Goal: Information Seeking & Learning: Understand process/instructions

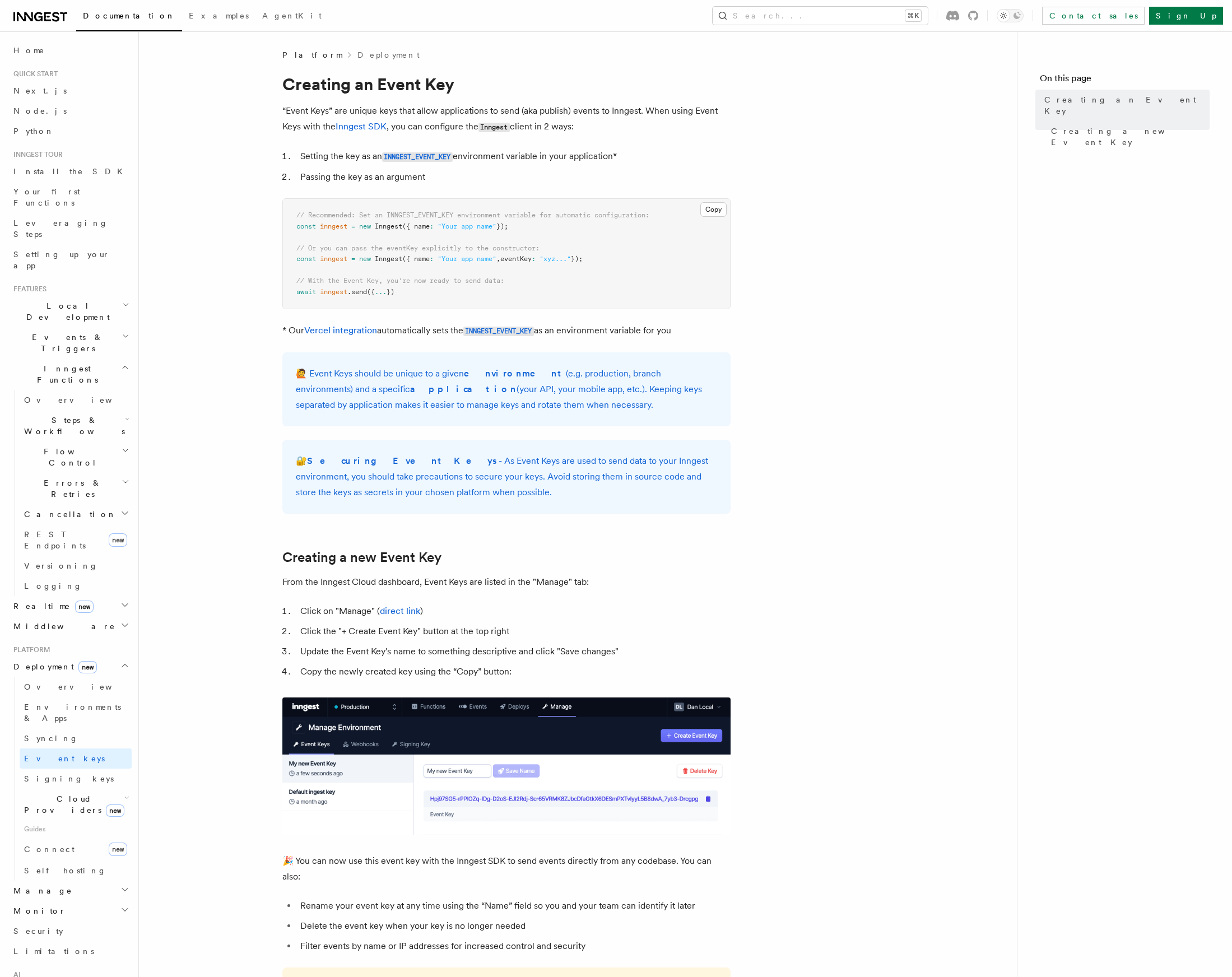
click at [546, 231] on pre "// Recommended: Set an INNGEST_EVENT_KEY environment variable for automatic con…" at bounding box center [506, 253] width 447 height 110
click at [373, 126] on link "Inngest SDK" at bounding box center [360, 126] width 51 height 10
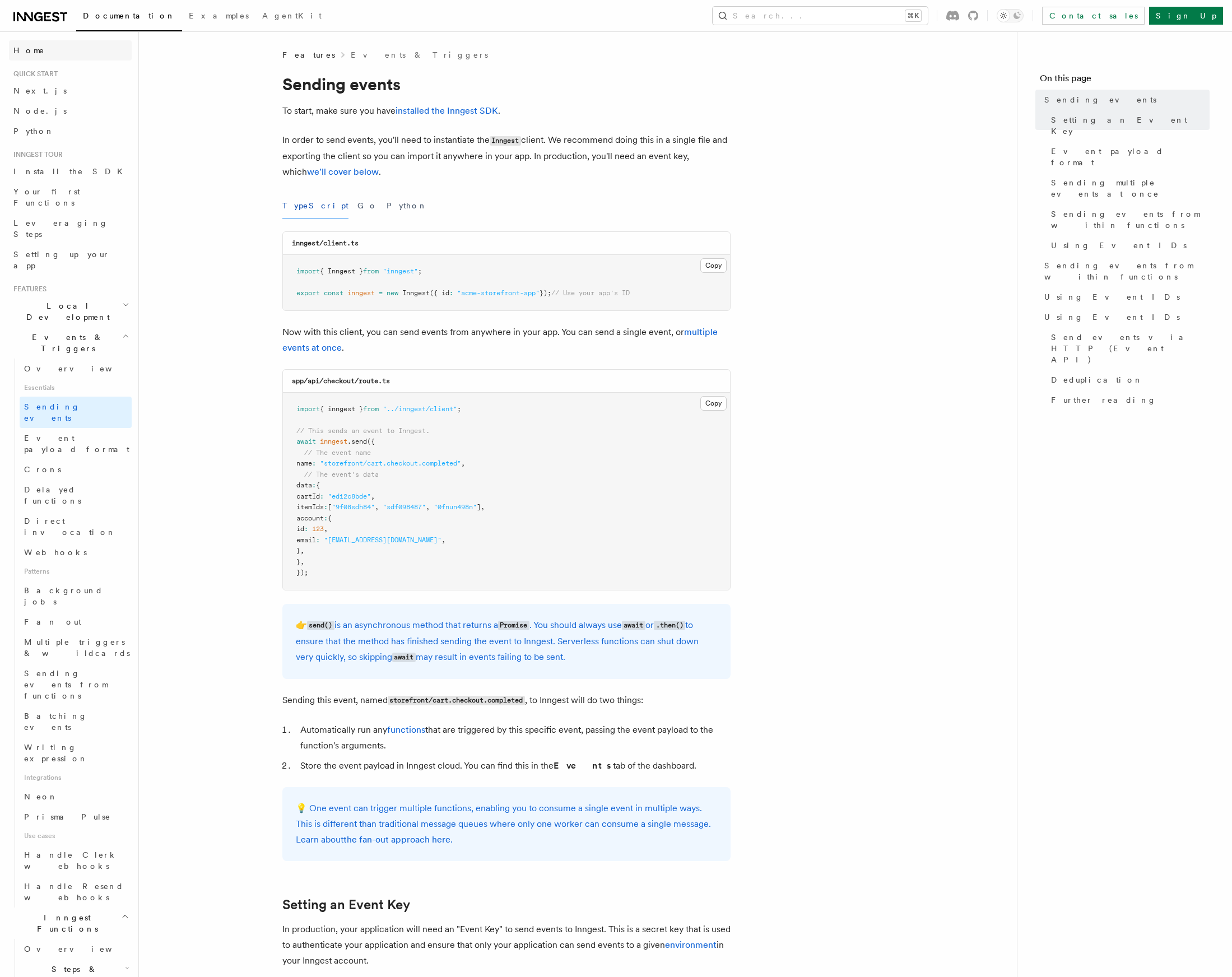
click at [31, 53] on span "Home" at bounding box center [28, 51] width 31 height 11
click at [575, 293] on span "// Use your app's ID" at bounding box center [590, 292] width 78 height 8
drag, startPoint x: 577, startPoint y: 292, endPoint x: 650, endPoint y: 289, distance: 73.1
click at [650, 289] on pre "import { Inngest } from "inngest" ; export const inngest = new Inngest ({ id : …" at bounding box center [506, 283] width 447 height 56
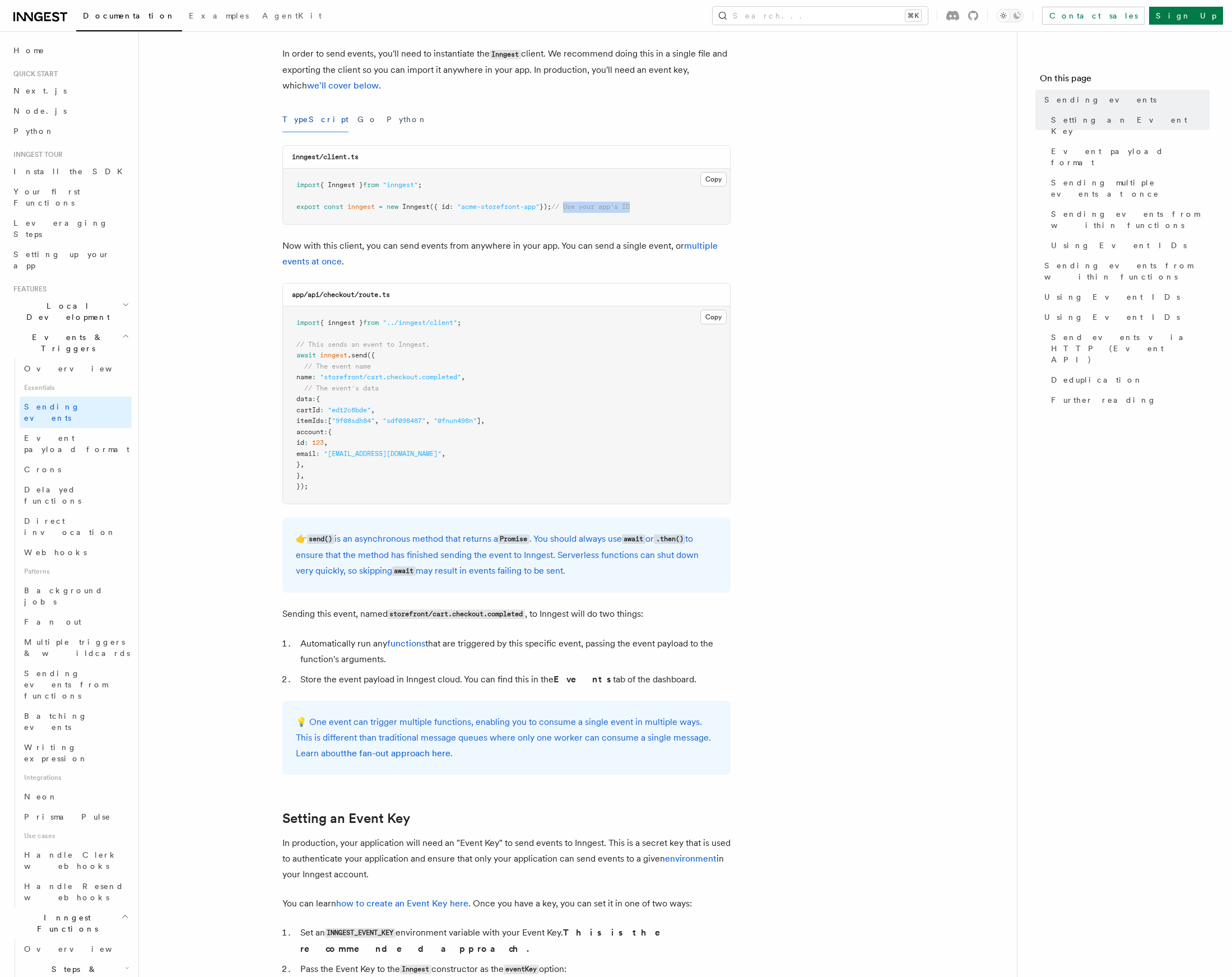
scroll to position [324, 0]
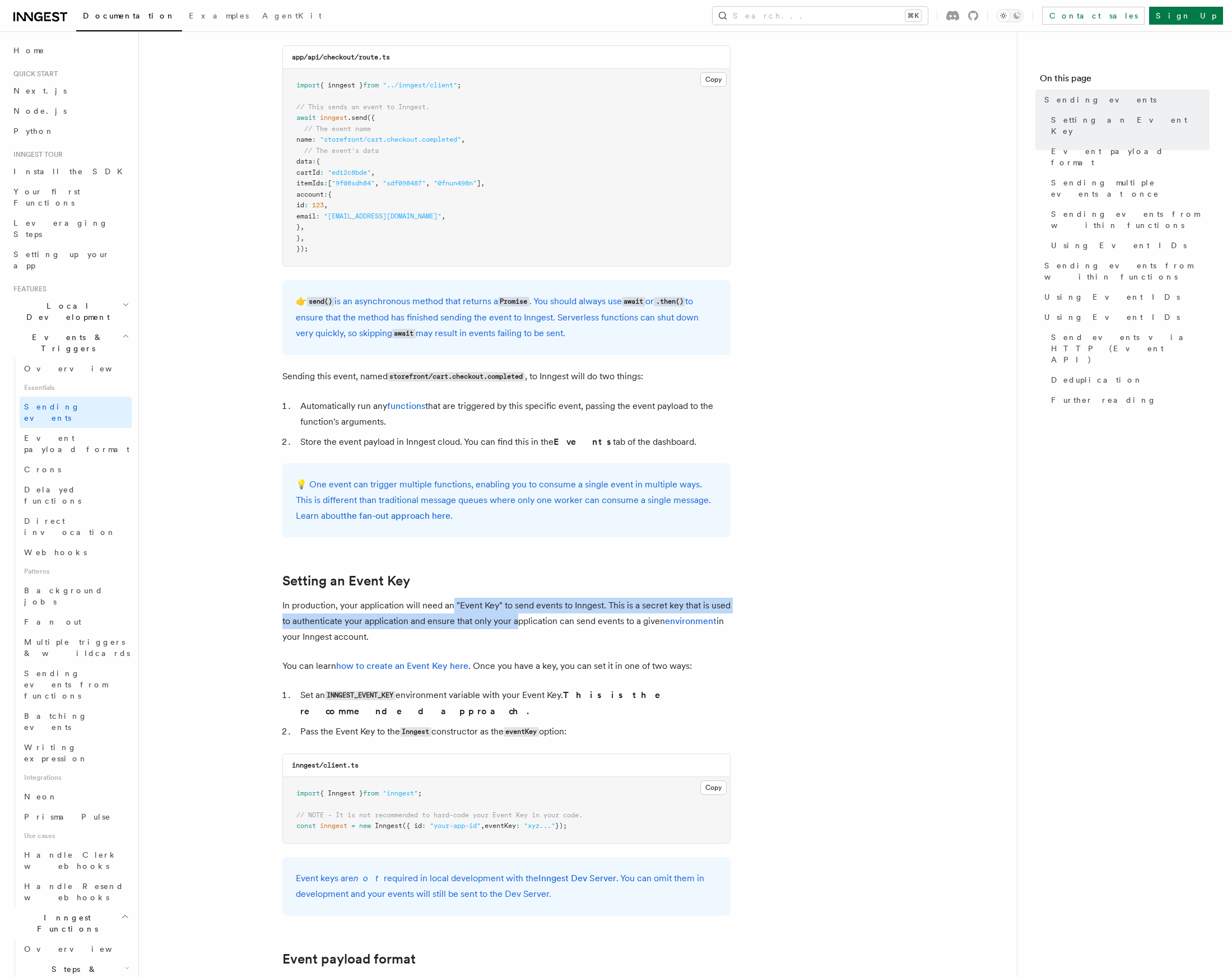
drag, startPoint x: 451, startPoint y: 610, endPoint x: 515, endPoint y: 617, distance: 64.4
click at [515, 617] on p "In production, your application will need an "Event Key" to send events to Inng…" at bounding box center [506, 621] width 448 height 47
click at [517, 610] on p "In production, your application will need an "Event Key" to send events to Inng…" at bounding box center [506, 621] width 448 height 47
drag, startPoint x: 516, startPoint y: 606, endPoint x: 524, endPoint y: 633, distance: 28.2
click at [524, 633] on p "In production, your application will need an "Event Key" to send events to Inng…" at bounding box center [506, 621] width 448 height 47
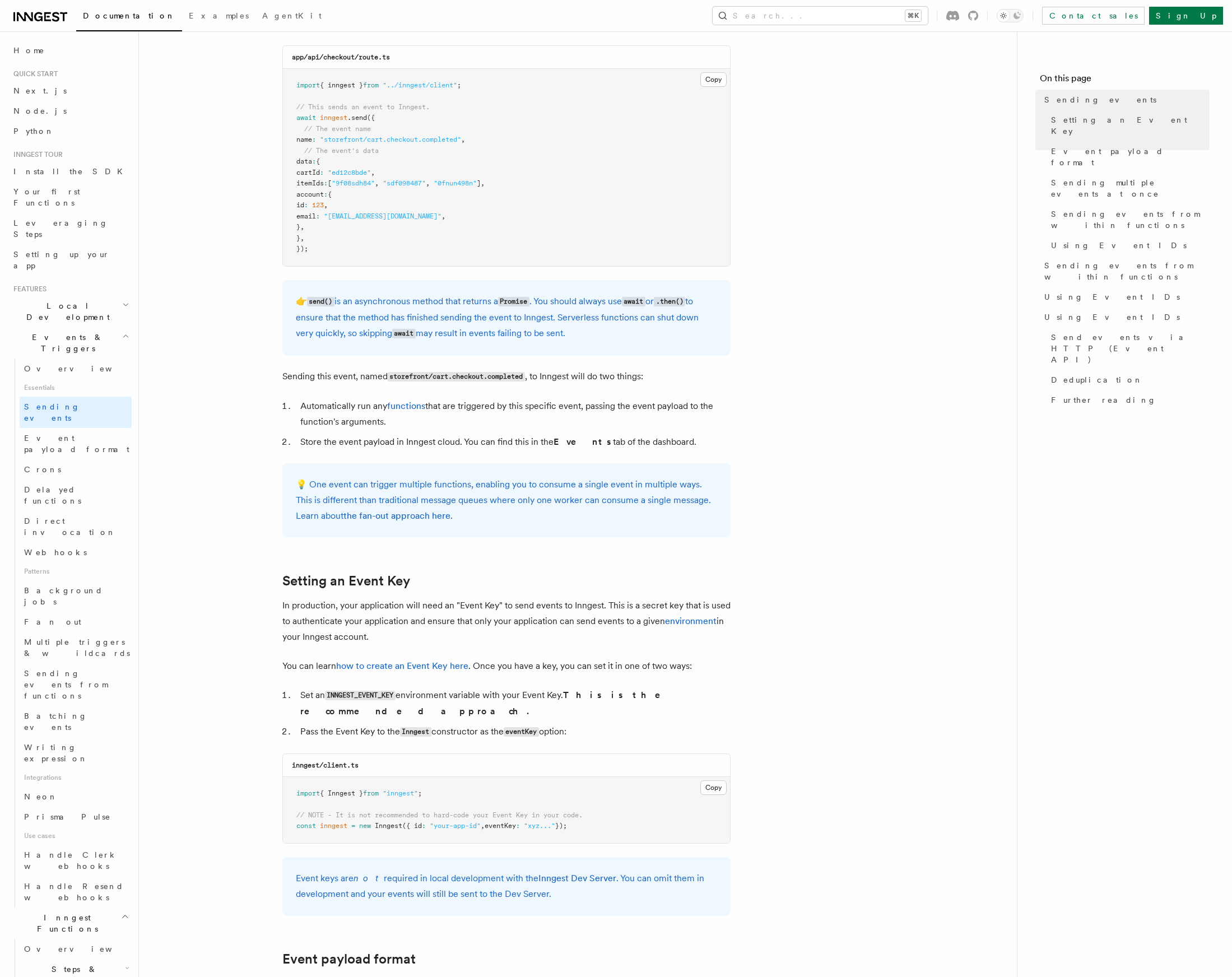
click at [511, 635] on p "In production, your application will need an "Event Key" to send events to Inng…" at bounding box center [506, 621] width 448 height 47
drag, startPoint x: 485, startPoint y: 670, endPoint x: 517, endPoint y: 683, distance: 34.5
click at [512, 671] on p "You can learn how to create an Event Key here . Once you have a key, you can se…" at bounding box center [506, 666] width 448 height 16
drag, startPoint x: 488, startPoint y: 695, endPoint x: 520, endPoint y: 700, distance: 32.4
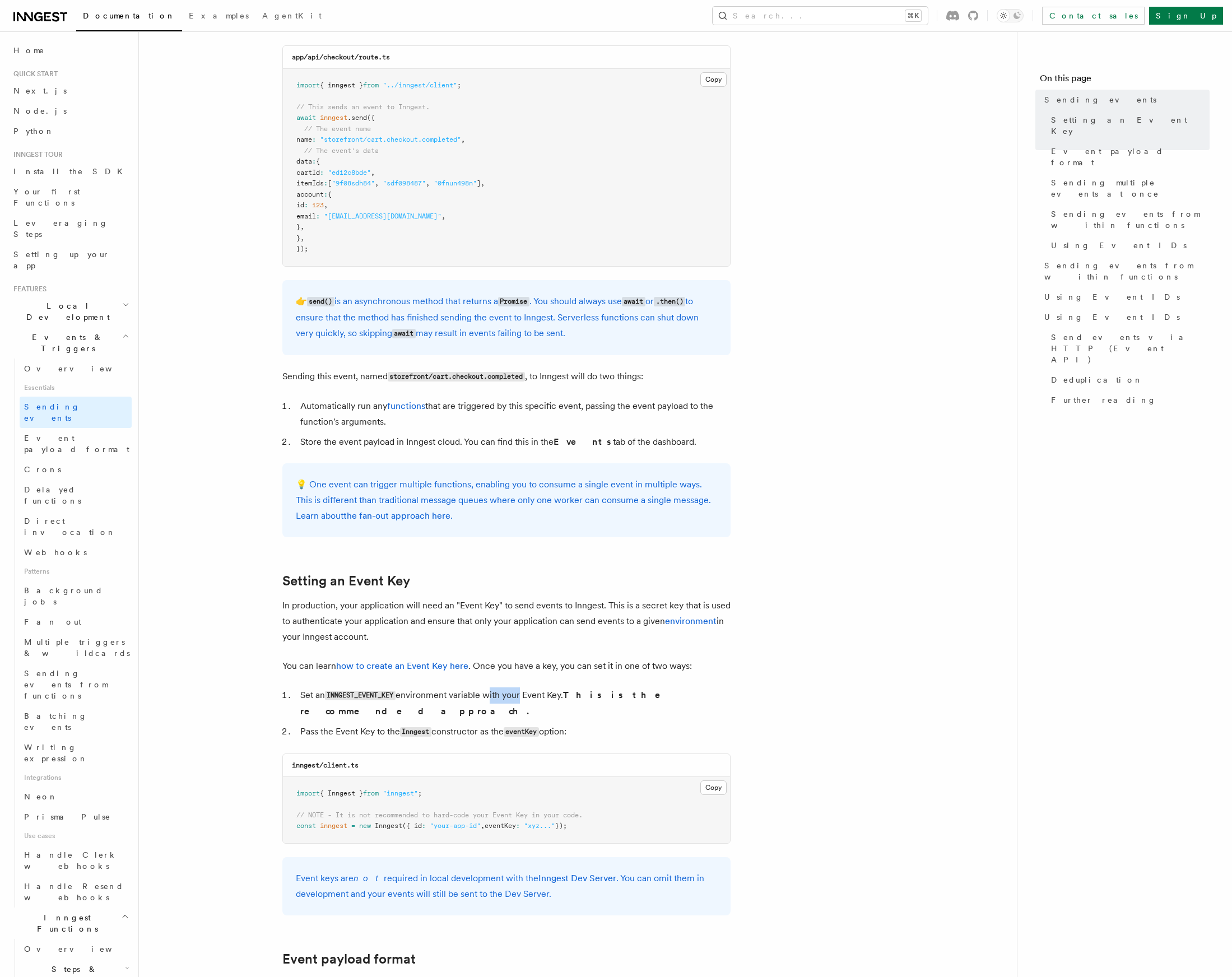
click at [520, 700] on li "Set an INNGEST_EVENT_KEY environment variable with your Event Key. This is the …" at bounding box center [514, 703] width 433 height 32
click at [541, 699] on li "Set an INNGEST_EVENT_KEY environment variable with your Event Key. This is the …" at bounding box center [514, 703] width 433 height 32
drag, startPoint x: 541, startPoint y: 699, endPoint x: 567, endPoint y: 707, distance: 27.2
click at [567, 707] on ol "Set an INNGEST_EVENT_KEY environment variable with your Event Key. This is the …" at bounding box center [506, 714] width 448 height 53
click at [564, 703] on li "Set an INNGEST_EVENT_KEY environment variable with your Event Key. This is the …" at bounding box center [514, 703] width 433 height 32
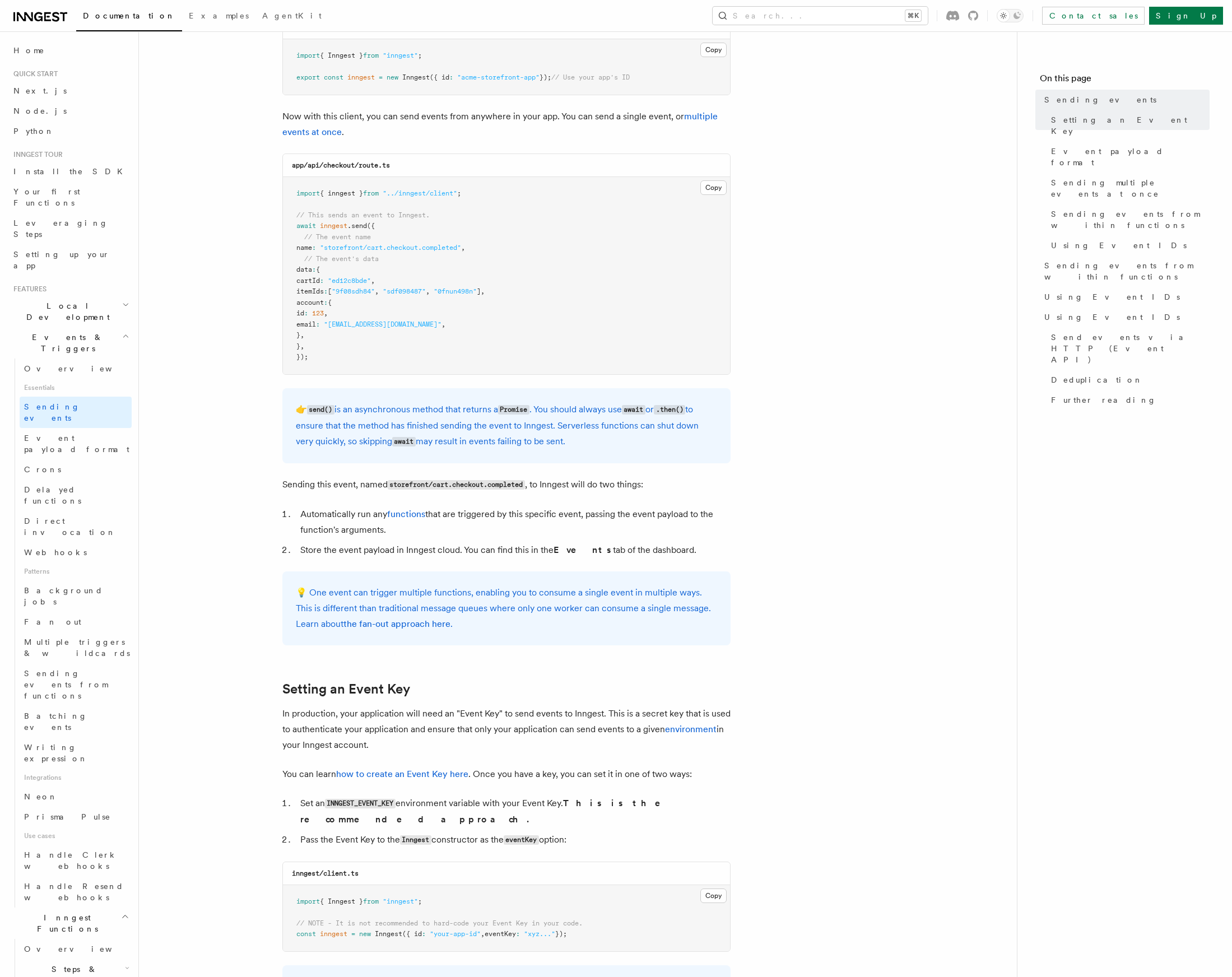
scroll to position [266, 0]
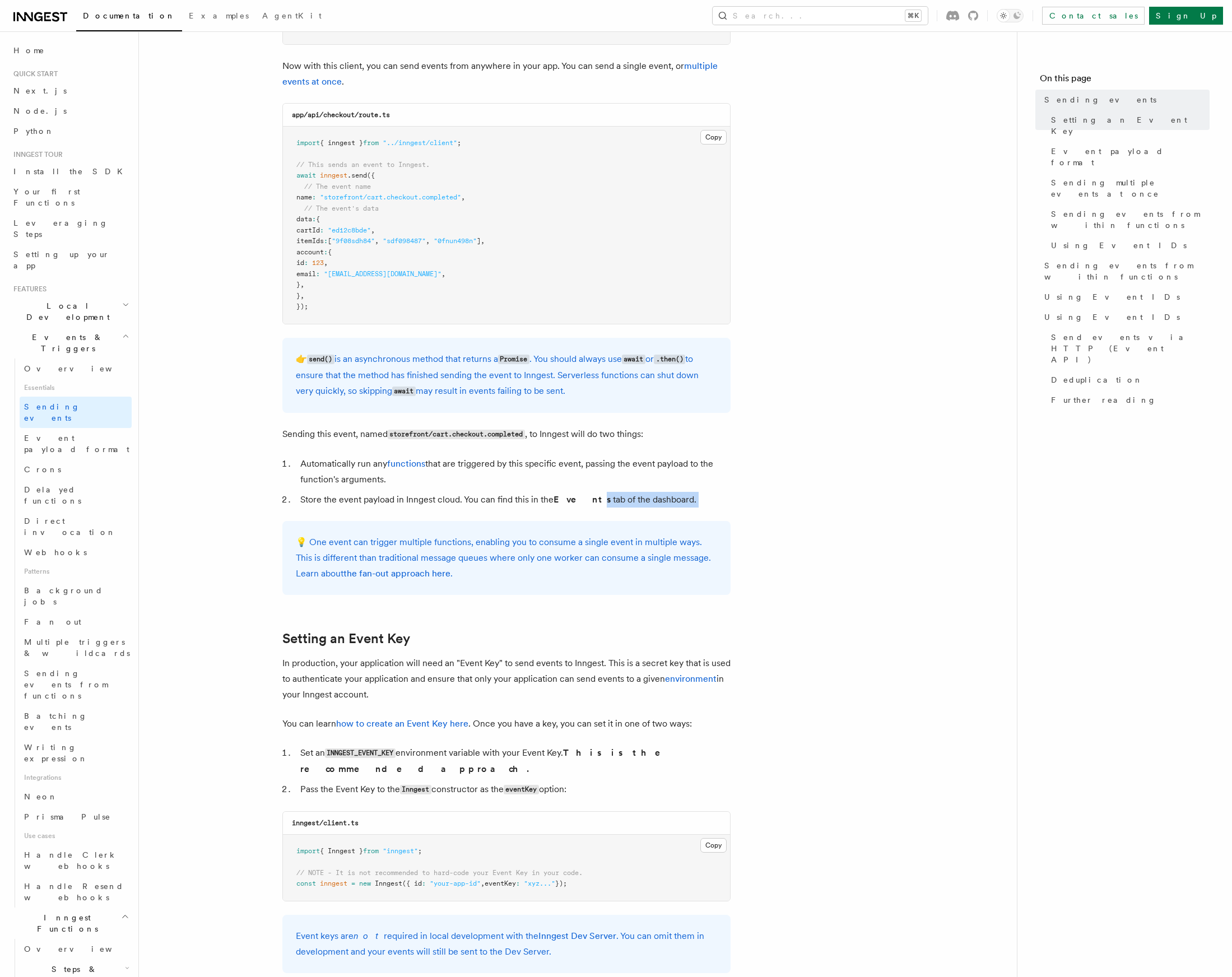
drag, startPoint x: 578, startPoint y: 508, endPoint x: 584, endPoint y: 512, distance: 7.2
click at [564, 544] on p "💡 One event can trigger multiple functions, enabling you to consume a single ev…" at bounding box center [506, 558] width 422 height 47
drag, startPoint x: 547, startPoint y: 553, endPoint x: 577, endPoint y: 588, distance: 46.1
click at [577, 588] on div "💡 One event can trigger multiple functions, enabling you to consume a single ev…" at bounding box center [506, 558] width 448 height 74
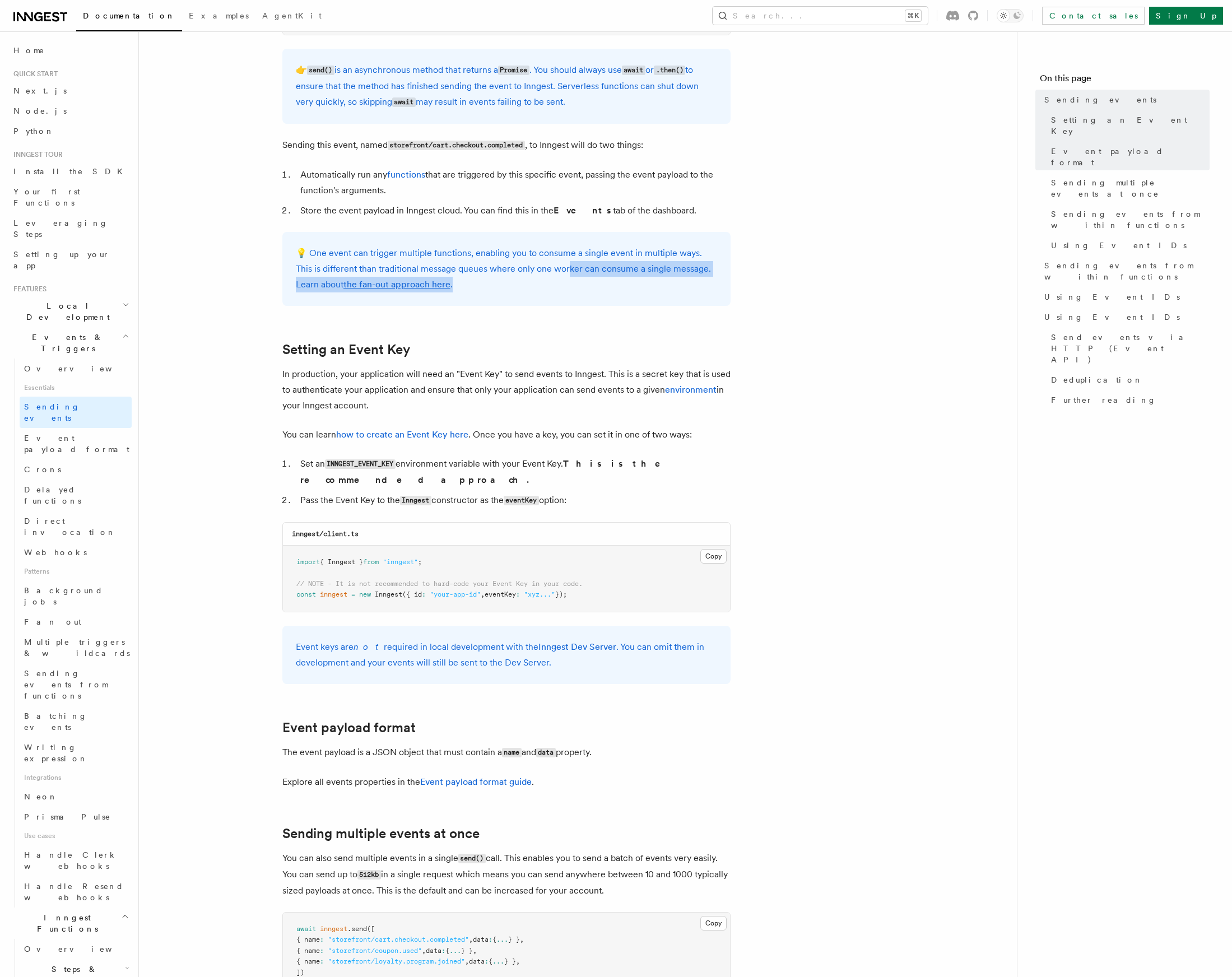
scroll to position [578, 0]
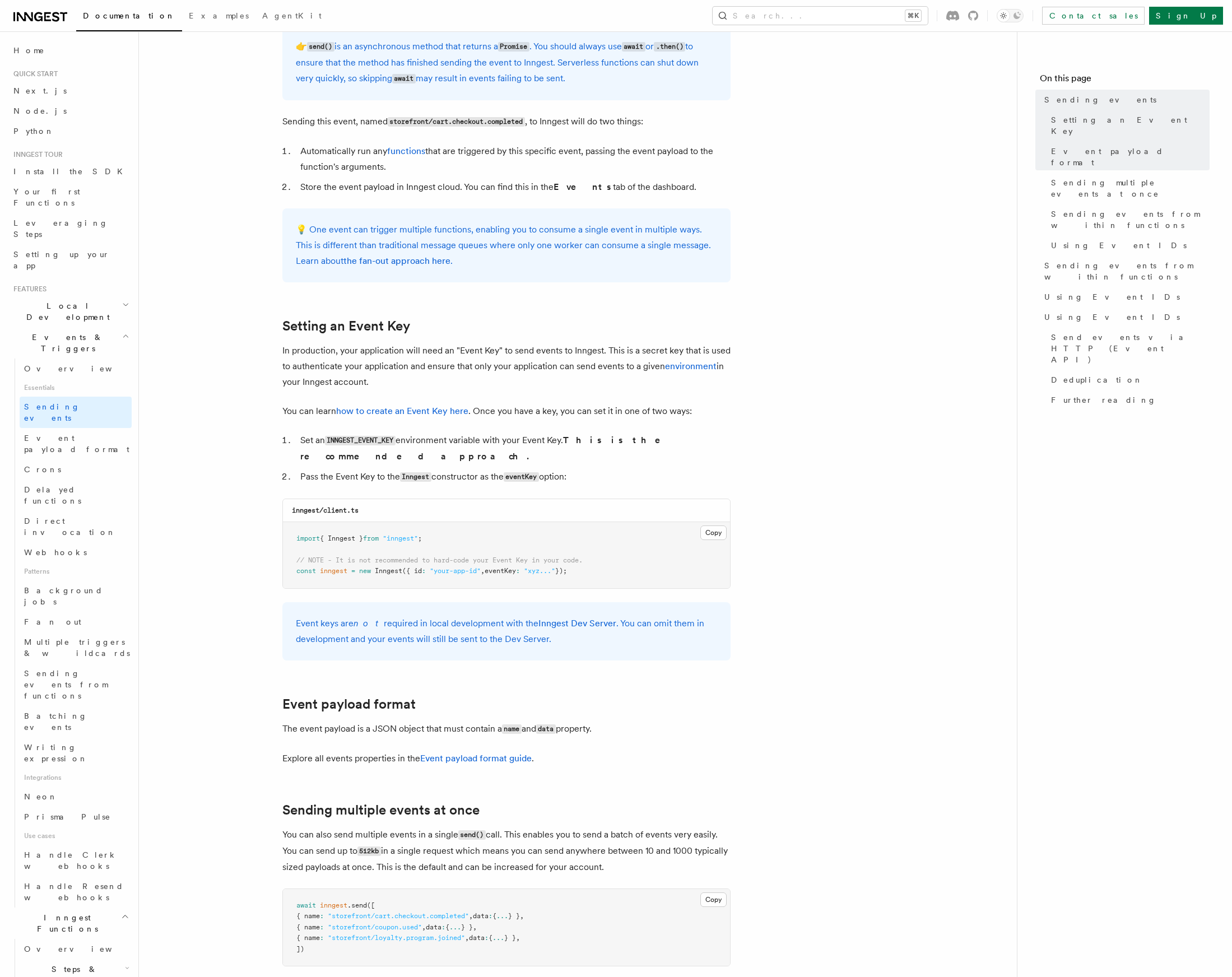
drag, startPoint x: 603, startPoint y: 442, endPoint x: 634, endPoint y: 445, distance: 31.1
click at [634, 445] on strong "This is the recommended approach." at bounding box center [488, 448] width 376 height 27
drag, startPoint x: 610, startPoint y: 440, endPoint x: 640, endPoint y: 453, distance: 32.7
click at [640, 453] on ol "Set an INNGEST_EVENT_KEY environment variable with your Event Key. This is the …" at bounding box center [506, 459] width 448 height 53
click at [624, 449] on li "Set an INNGEST_EVENT_KEY environment variable with your Event Key. This is the …" at bounding box center [514, 449] width 433 height 32
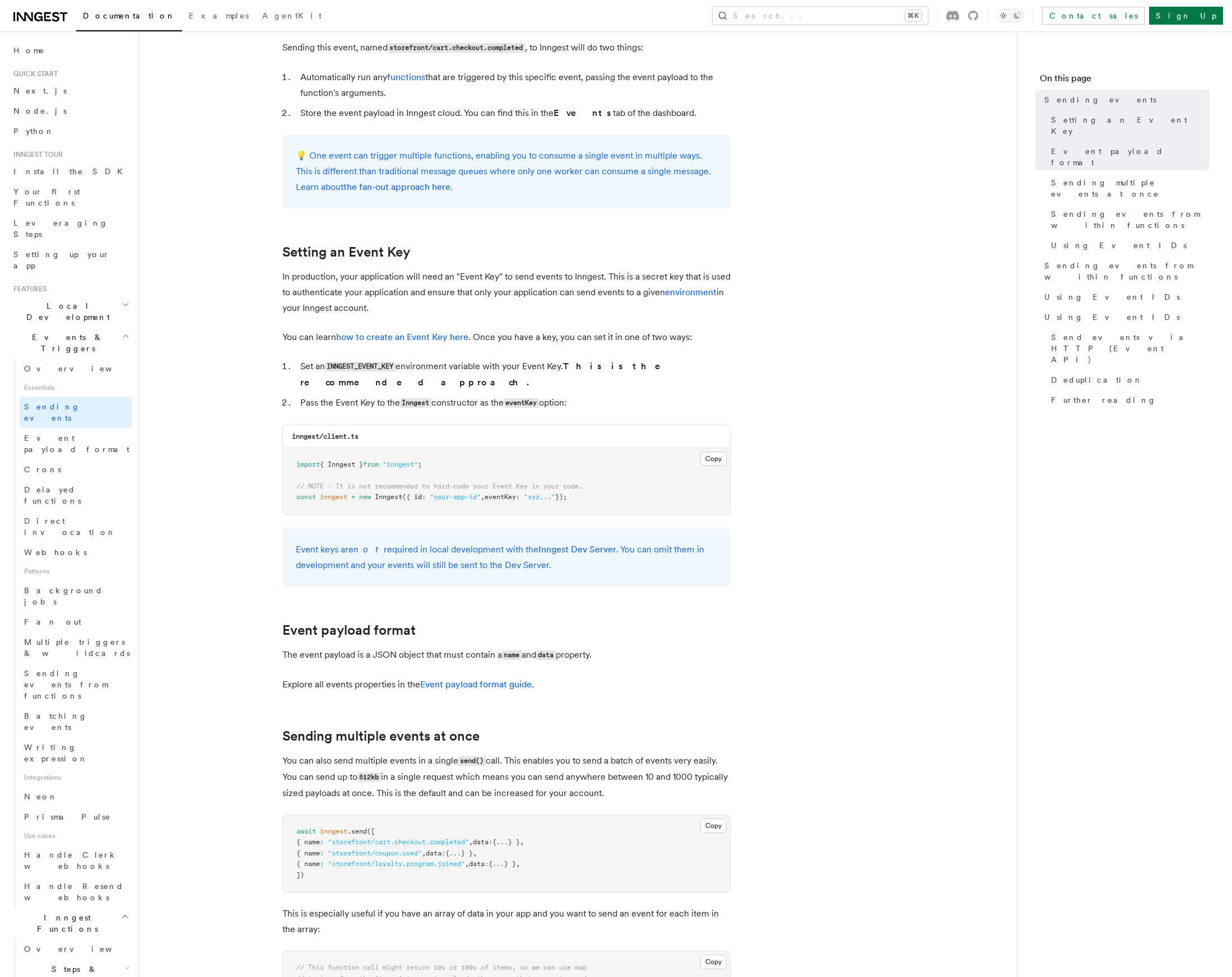
scroll to position [662, 0]
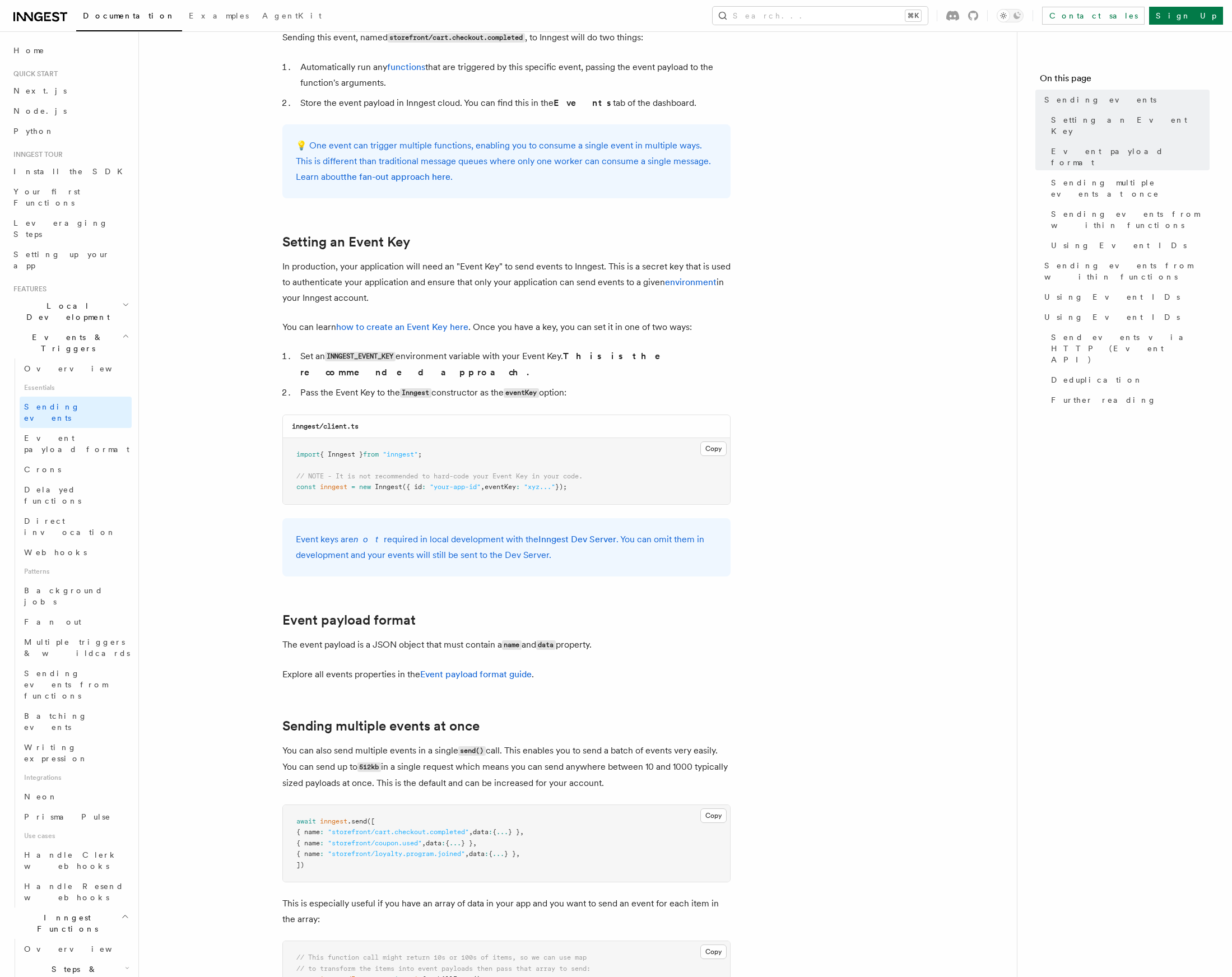
click at [625, 358] on strong "This is the recommended approach." at bounding box center [488, 364] width 376 height 27
drag, startPoint x: 625, startPoint y: 358, endPoint x: 656, endPoint y: 356, distance: 31.1
click at [656, 356] on strong "This is the recommended approach." at bounding box center [488, 364] width 376 height 27
click at [636, 359] on strong "This is the recommended approach." at bounding box center [488, 364] width 376 height 27
drag, startPoint x: 636, startPoint y: 359, endPoint x: 656, endPoint y: 358, distance: 20.0
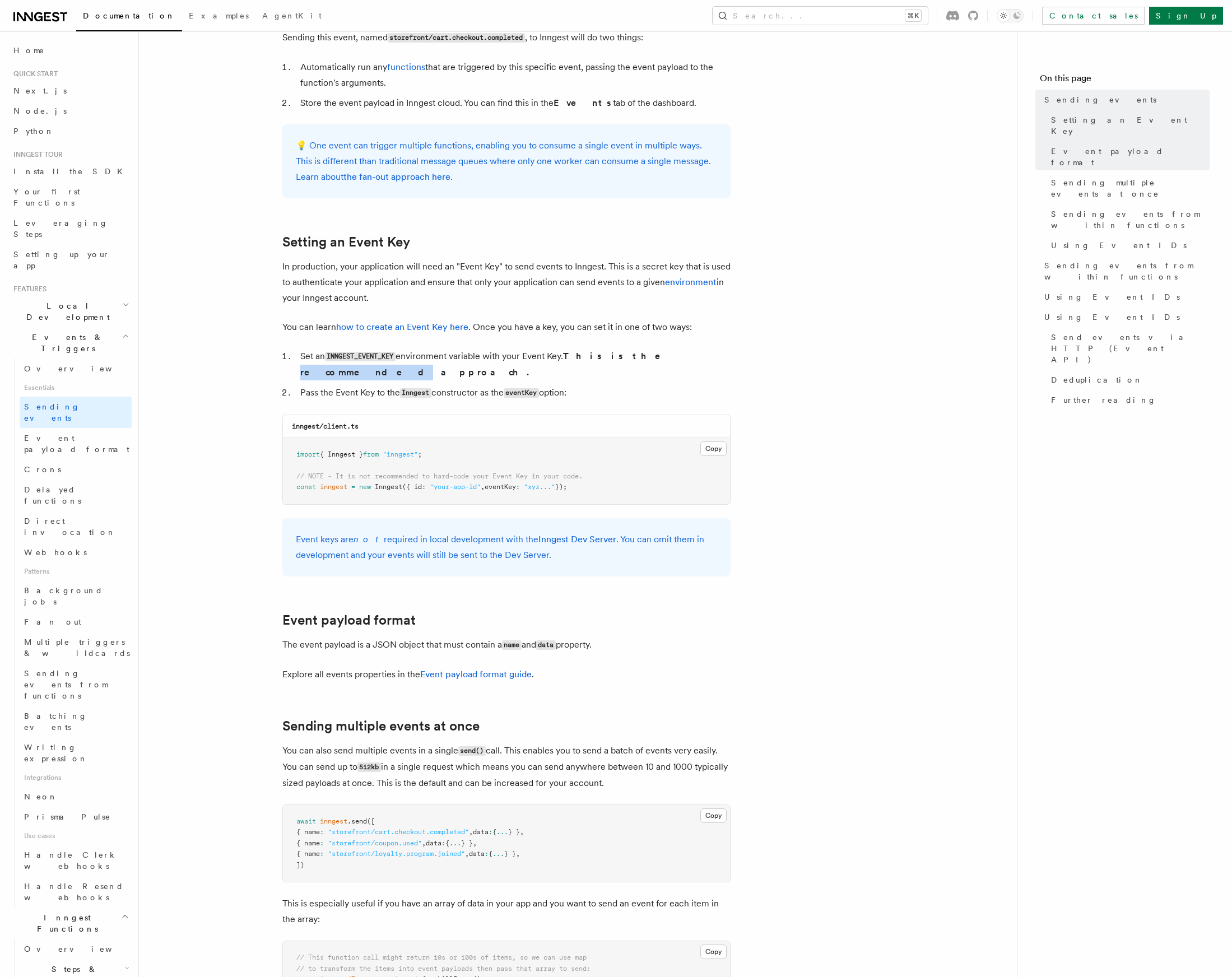
click at [656, 358] on strong "This is the recommended approach." at bounding box center [488, 364] width 376 height 27
click at [637, 360] on strong "This is the recommended approach." at bounding box center [488, 364] width 376 height 27
drag, startPoint x: 637, startPoint y: 360, endPoint x: 654, endPoint y: 360, distance: 17.0
click at [654, 360] on strong "This is the recommended approach." at bounding box center [488, 364] width 376 height 27
click at [640, 364] on li "Set an INNGEST_EVENT_KEY environment variable with your Event Key. This is the …" at bounding box center [514, 365] width 433 height 32
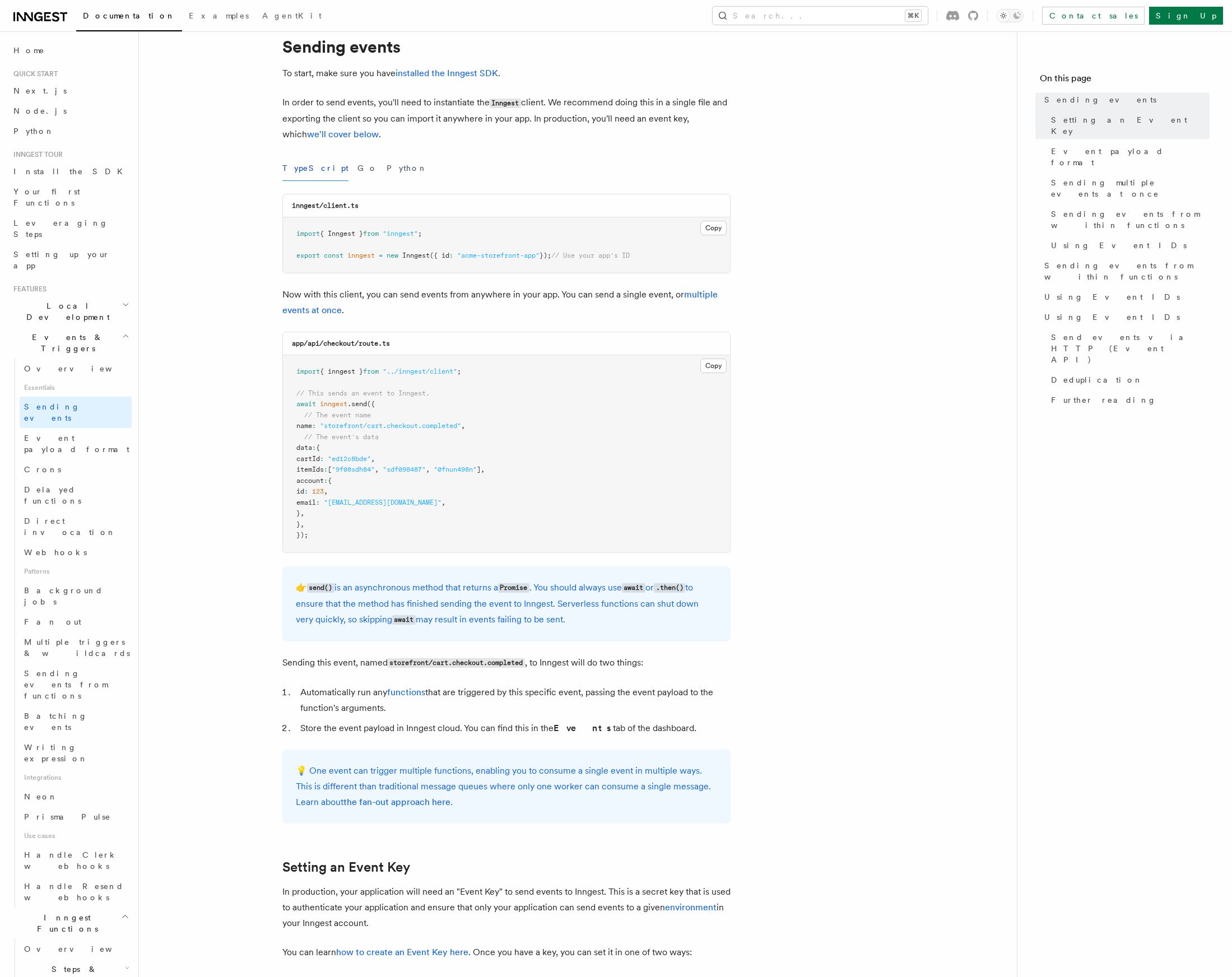
scroll to position [0, 0]
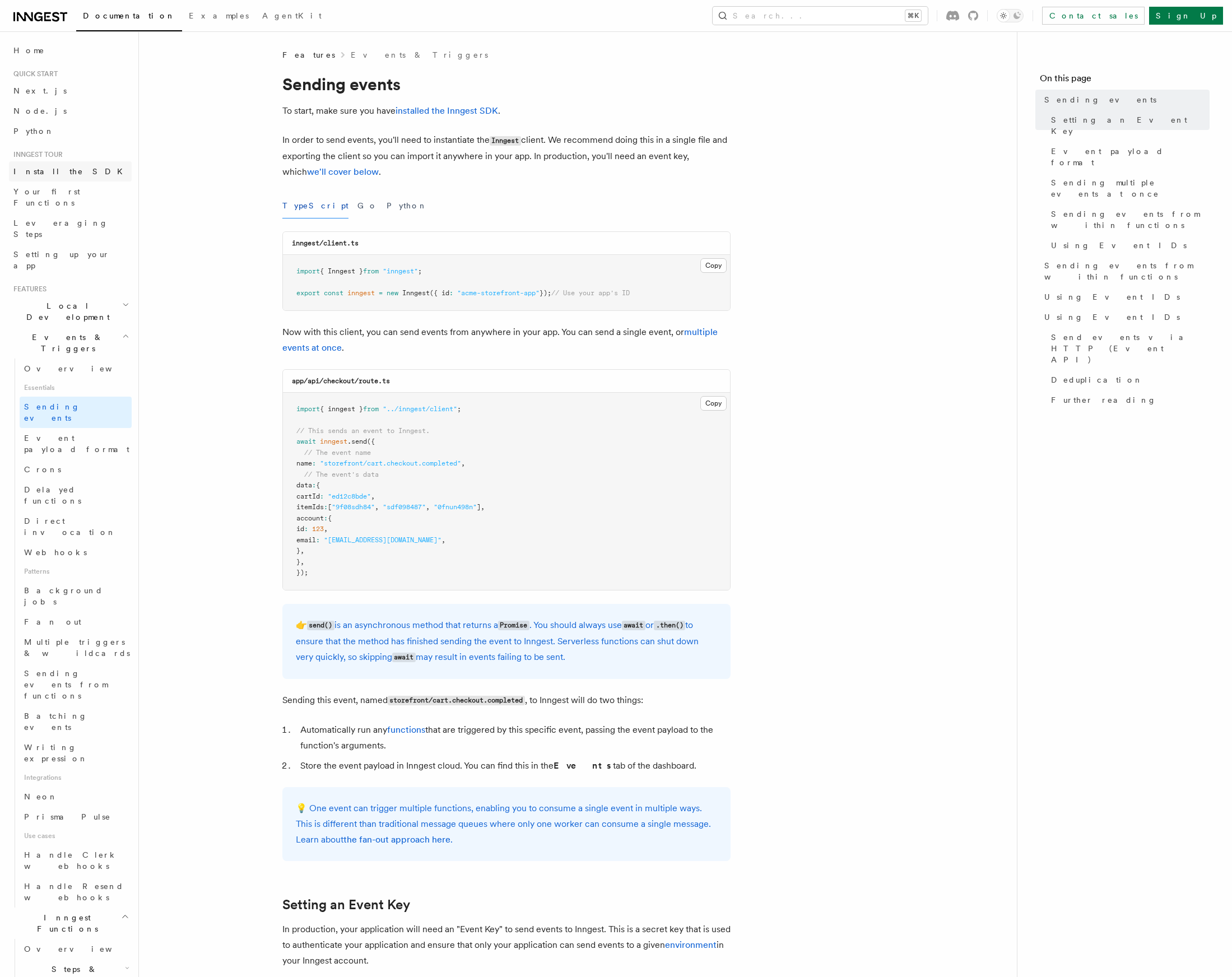
click at [53, 175] on span "Install the SDK" at bounding box center [71, 171] width 116 height 9
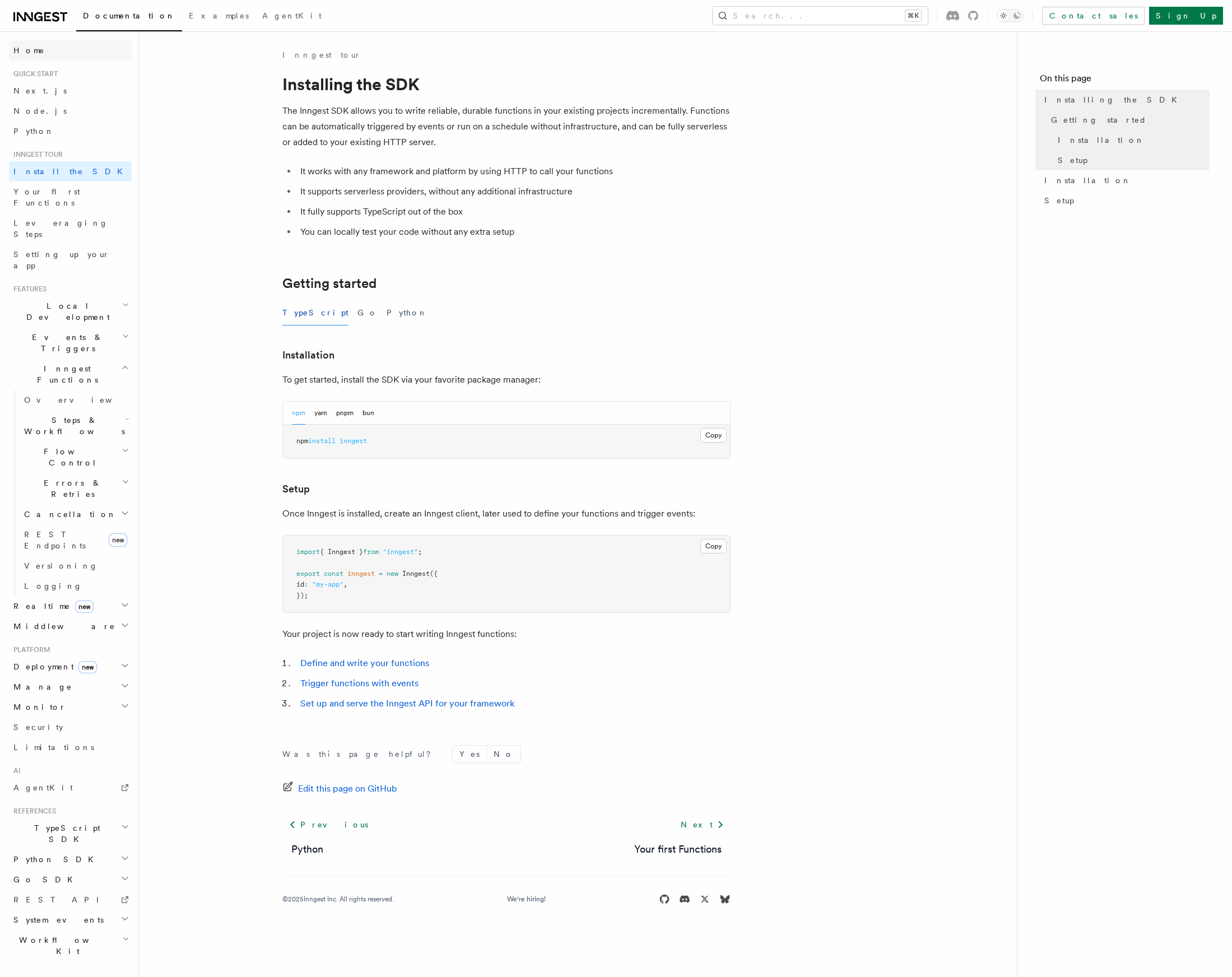
click at [42, 51] on link "Home" at bounding box center [70, 50] width 123 height 20
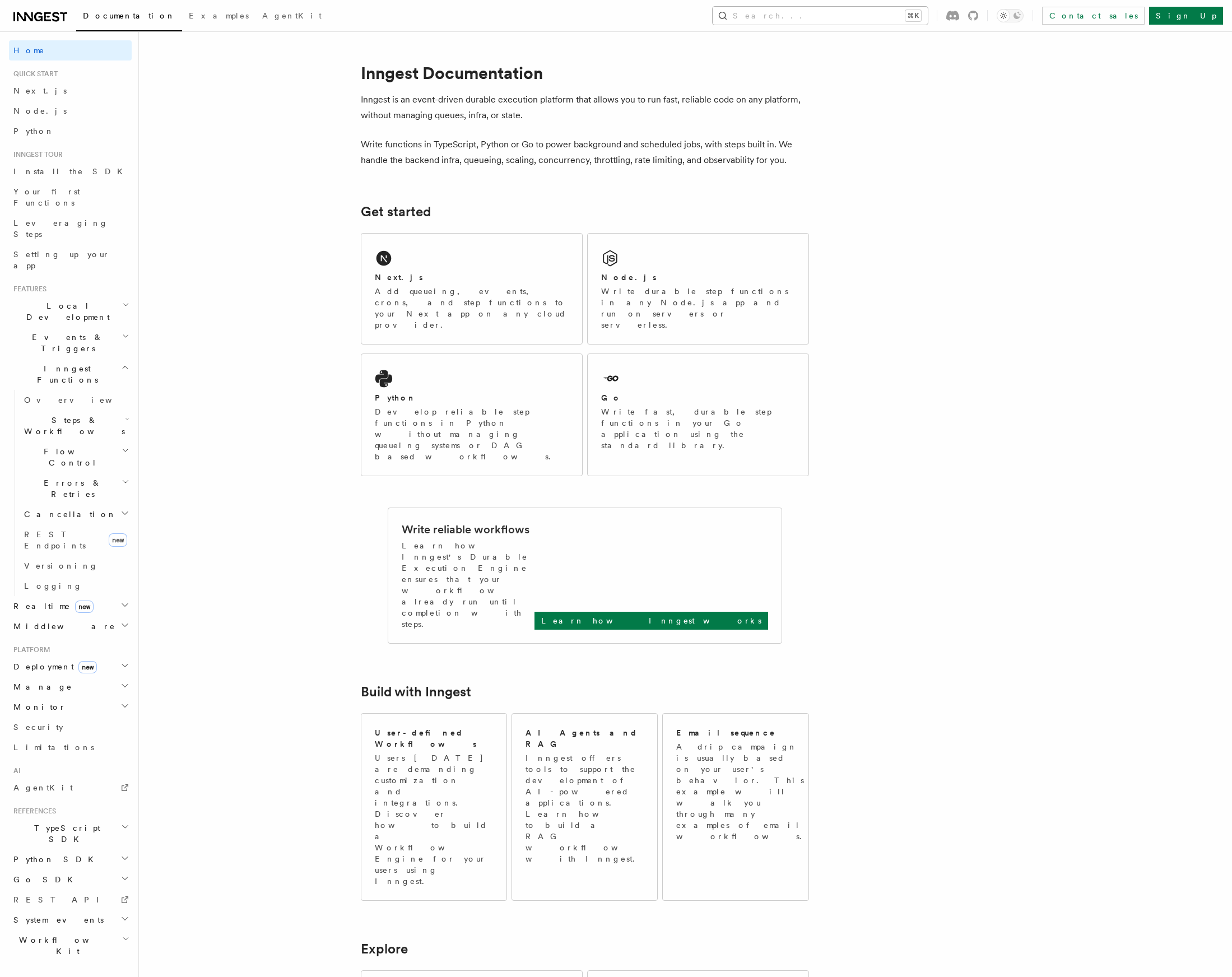
click at [880, 13] on button "Search... ⌘K" at bounding box center [820, 16] width 215 height 18
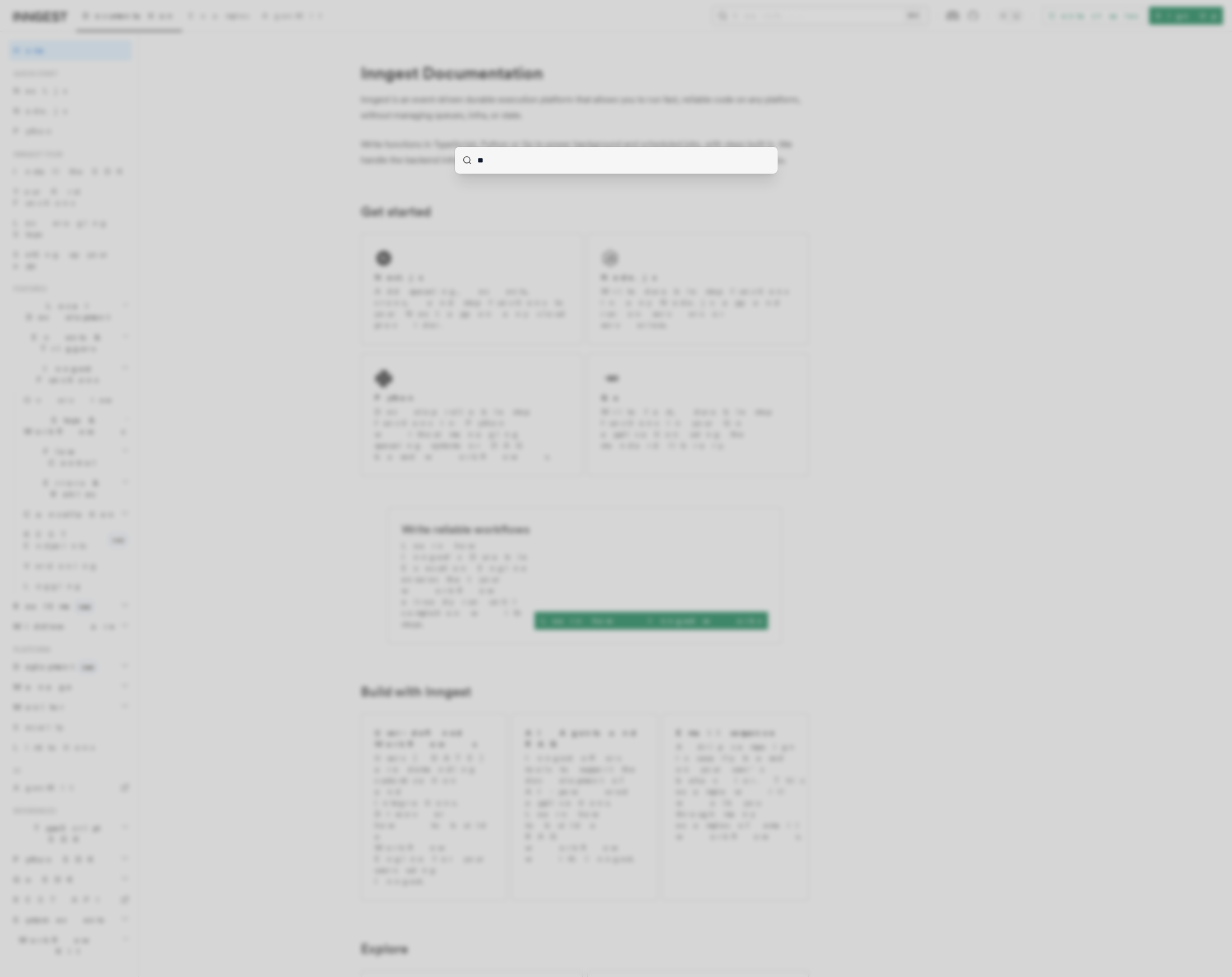
type input "***"
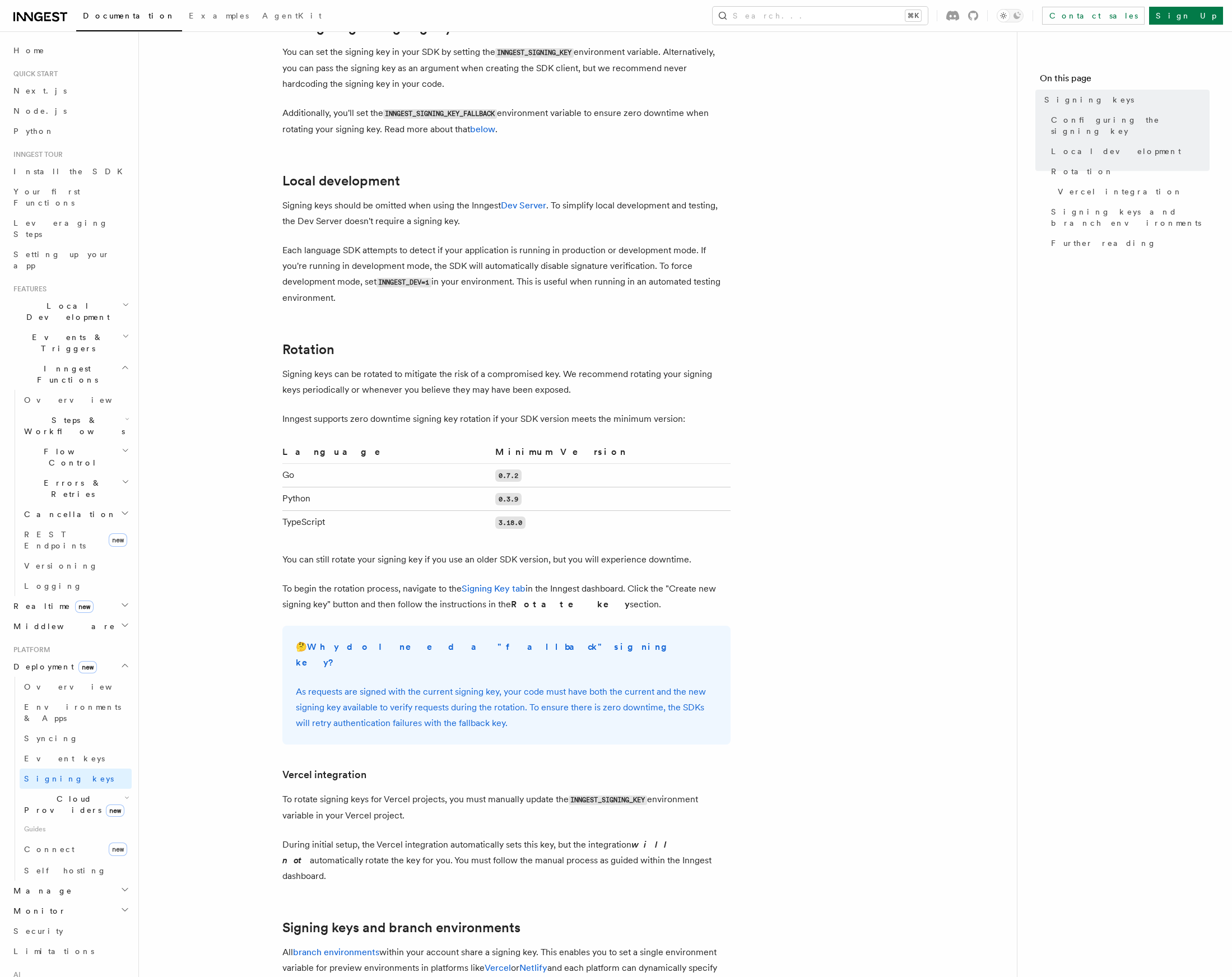
scroll to position [517, 0]
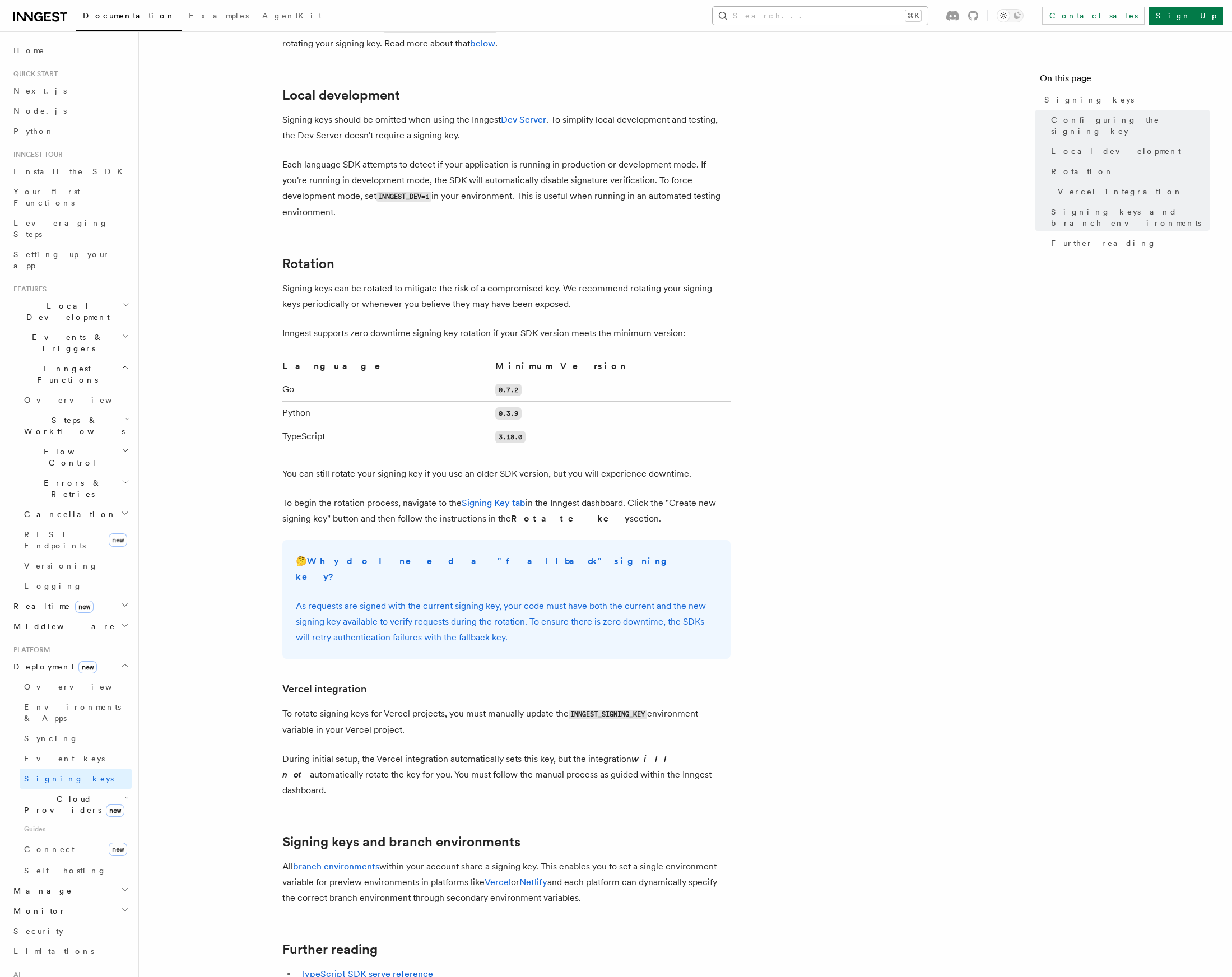
click at [863, 16] on button "Search... ⌘K" at bounding box center [820, 16] width 215 height 18
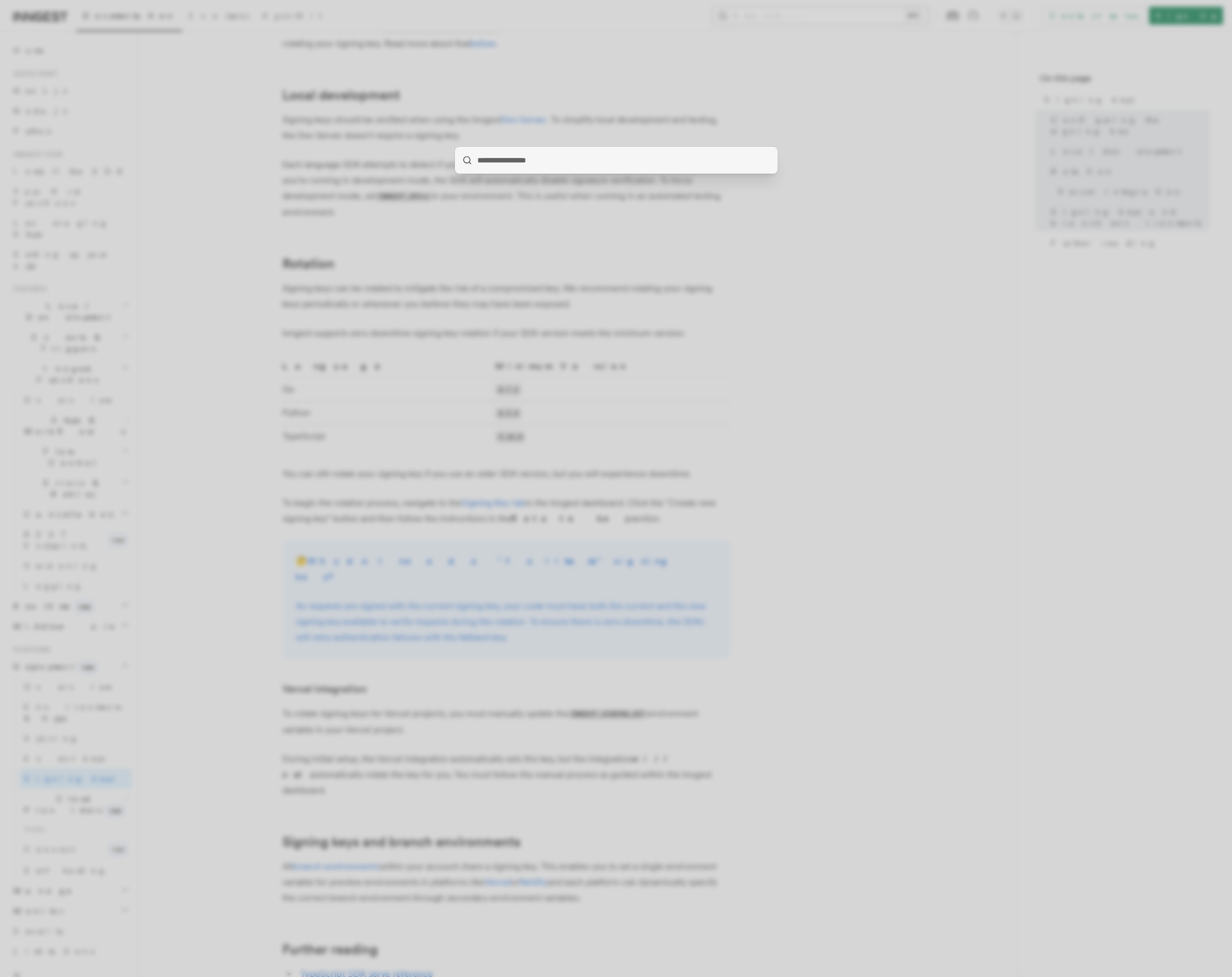
type input "**********"
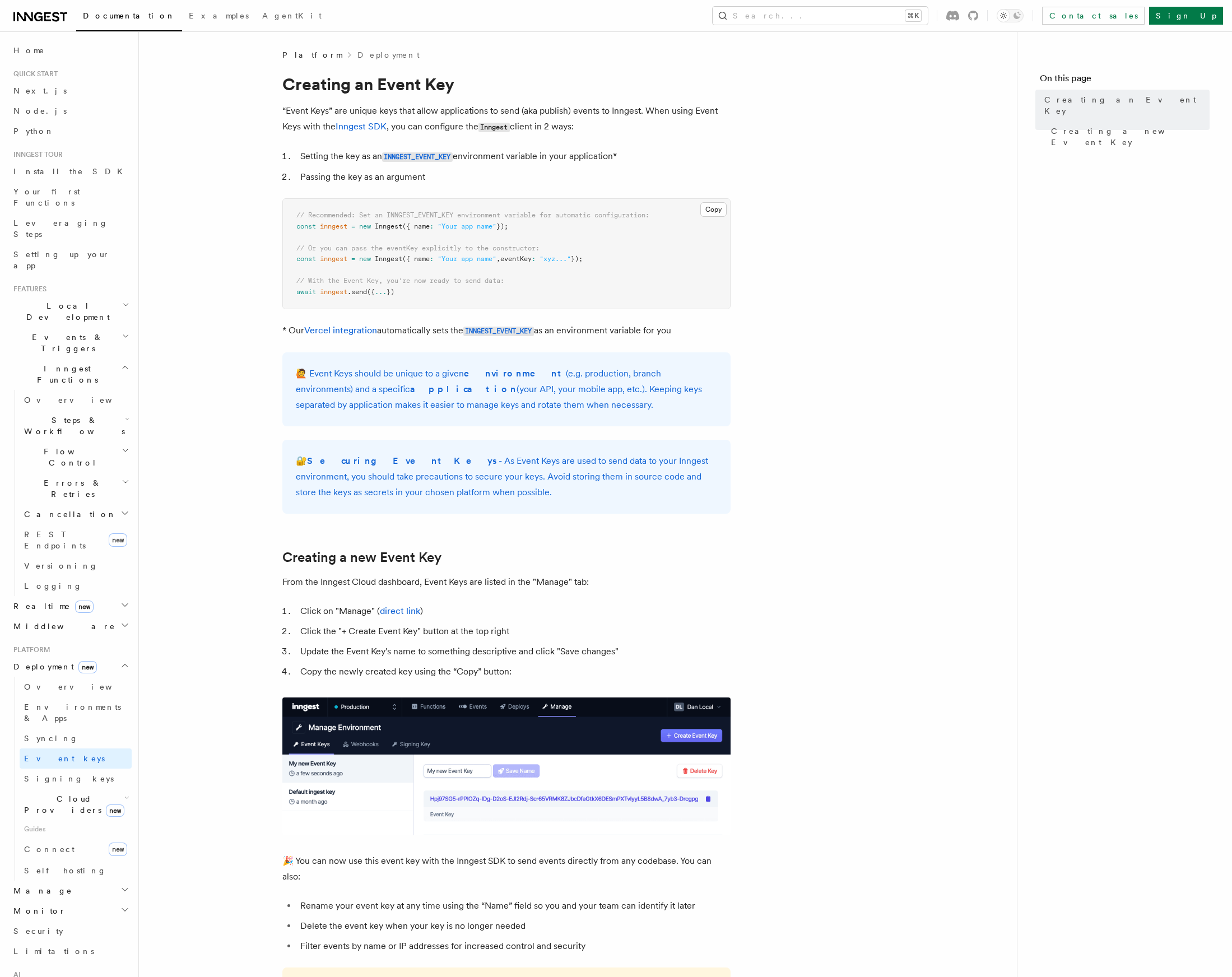
click at [846, 282] on article "Platform Deployment Creating an Event Key “Event Keys” are unique keys that all…" at bounding box center [578, 665] width 842 height 1230
click at [507, 329] on code "INNGEST_EVENT_KEY" at bounding box center [499, 331] width 71 height 10
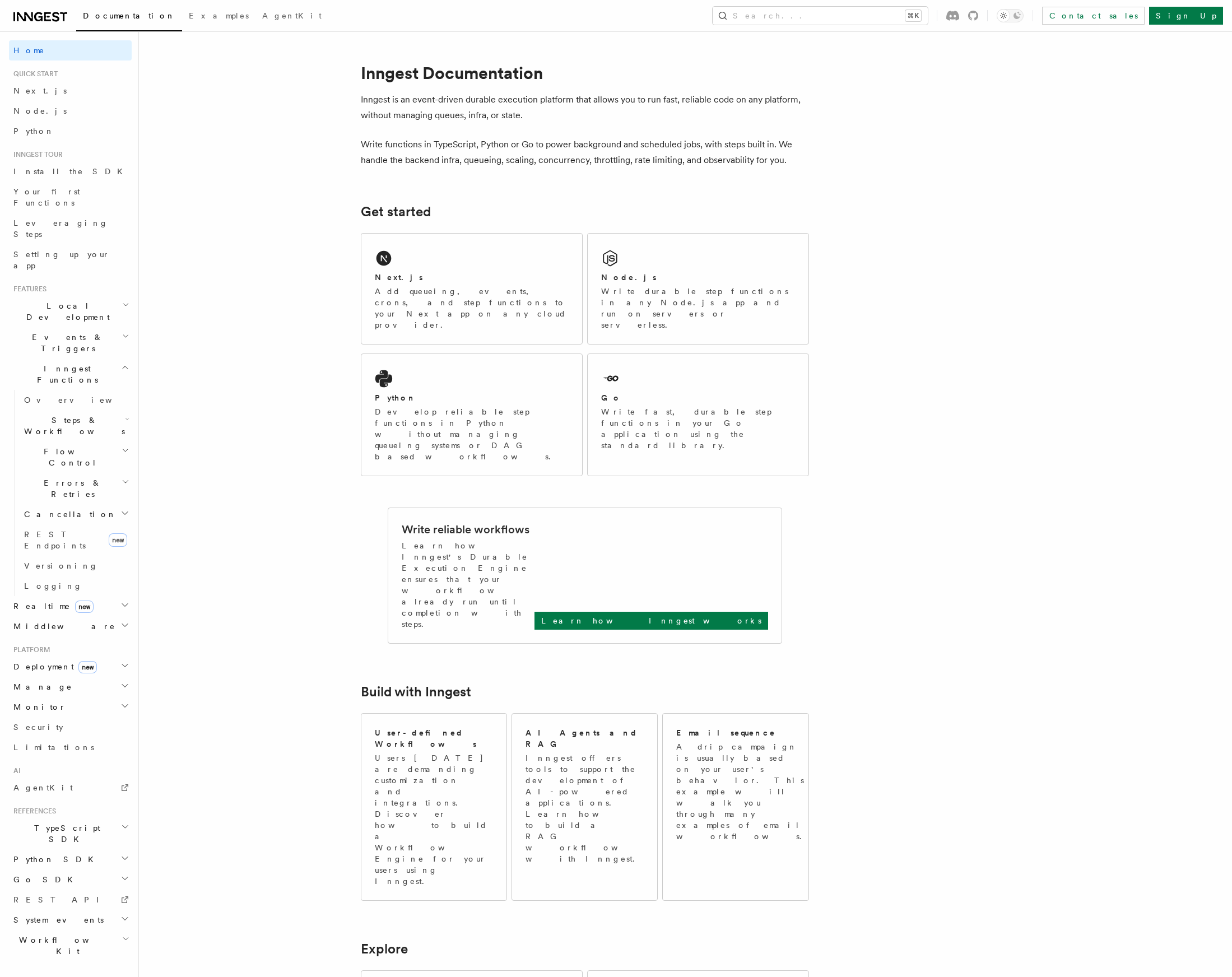
click at [819, 97] on article "Inngest Documentation Inngest is an event-driven durable execution platform tha…" at bounding box center [656, 885] width 999 height 1671
click at [813, 124] on article "Inngest Documentation Inngest is an event-driven durable execution platform tha…" at bounding box center [656, 885] width 999 height 1671
click at [657, 267] on div "Node.js Write durable step functions in any Node.js app and run on servers or s…" at bounding box center [698, 288] width 221 height 110
click at [485, 260] on div "Next.js Add queueing, events, crons, and step functions to your Next app on any…" at bounding box center [472, 288] width 221 height 110
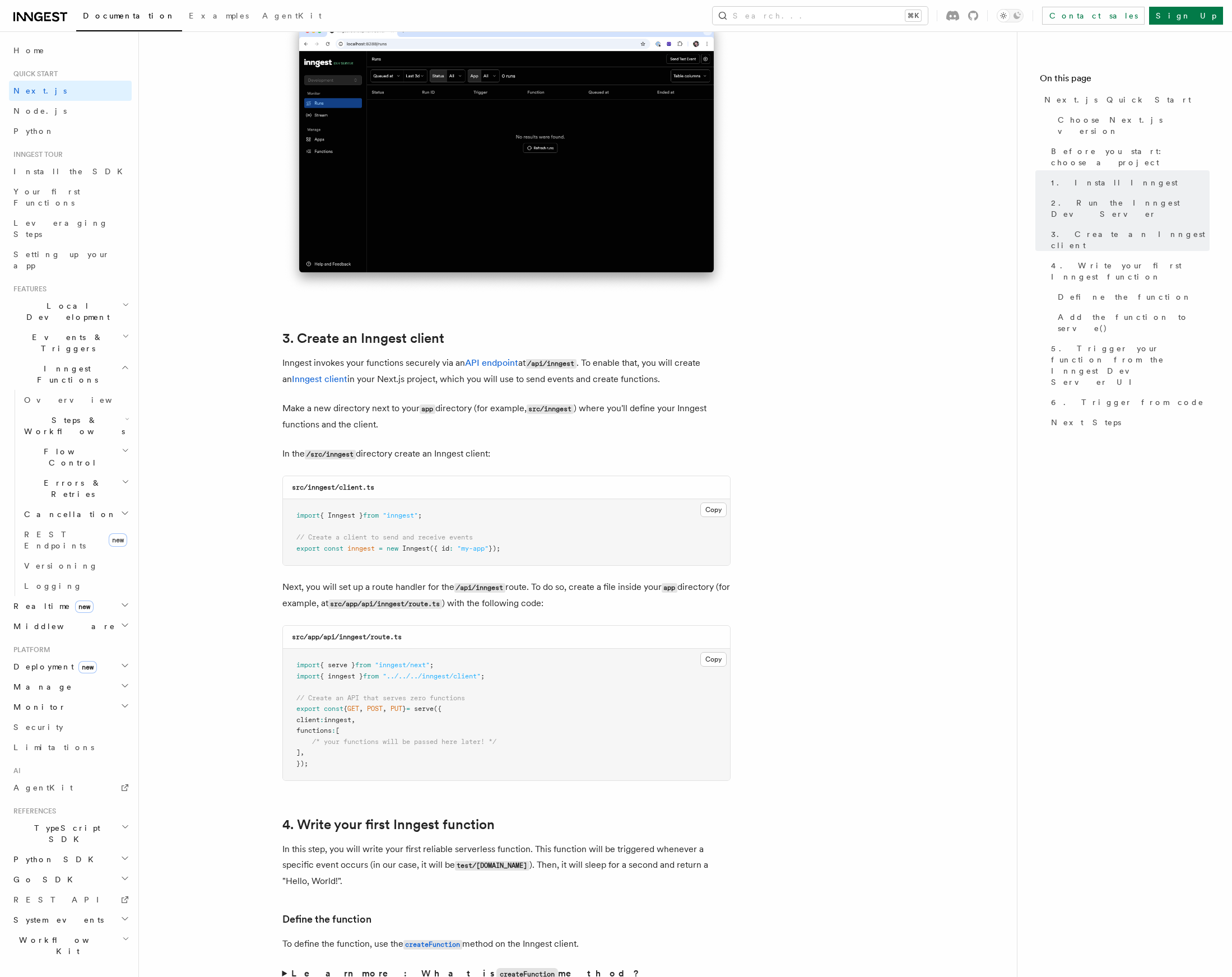
scroll to position [1037, 0]
drag, startPoint x: 398, startPoint y: 364, endPoint x: 405, endPoint y: 376, distance: 13.9
click at [405, 376] on p "Inngest invokes your functions securely via an API endpoint at /api/inngest . T…" at bounding box center [506, 371] width 448 height 32
click at [401, 378] on p "Inngest invokes your functions securely via an API endpoint at /api/inngest . T…" at bounding box center [506, 371] width 448 height 32
drag, startPoint x: 381, startPoint y: 410, endPoint x: 398, endPoint y: 431, distance: 27.0
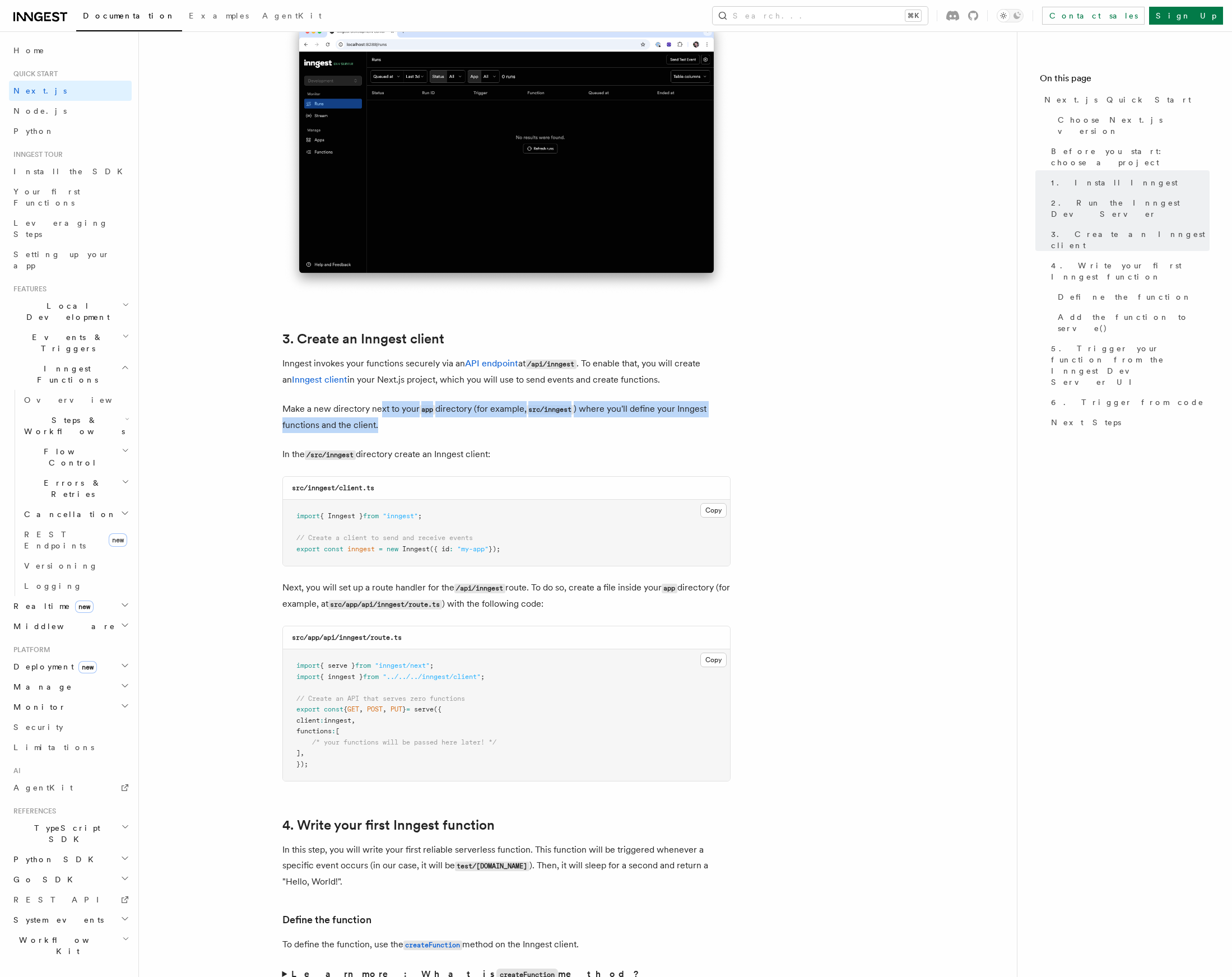
click at [398, 431] on p "Make a new directory next to your app directory (for example, src/inngest ) whe…" at bounding box center [506, 417] width 448 height 32
click at [394, 427] on p "Make a new directory next to your app directory (for example, src/inngest ) whe…" at bounding box center [506, 417] width 448 height 32
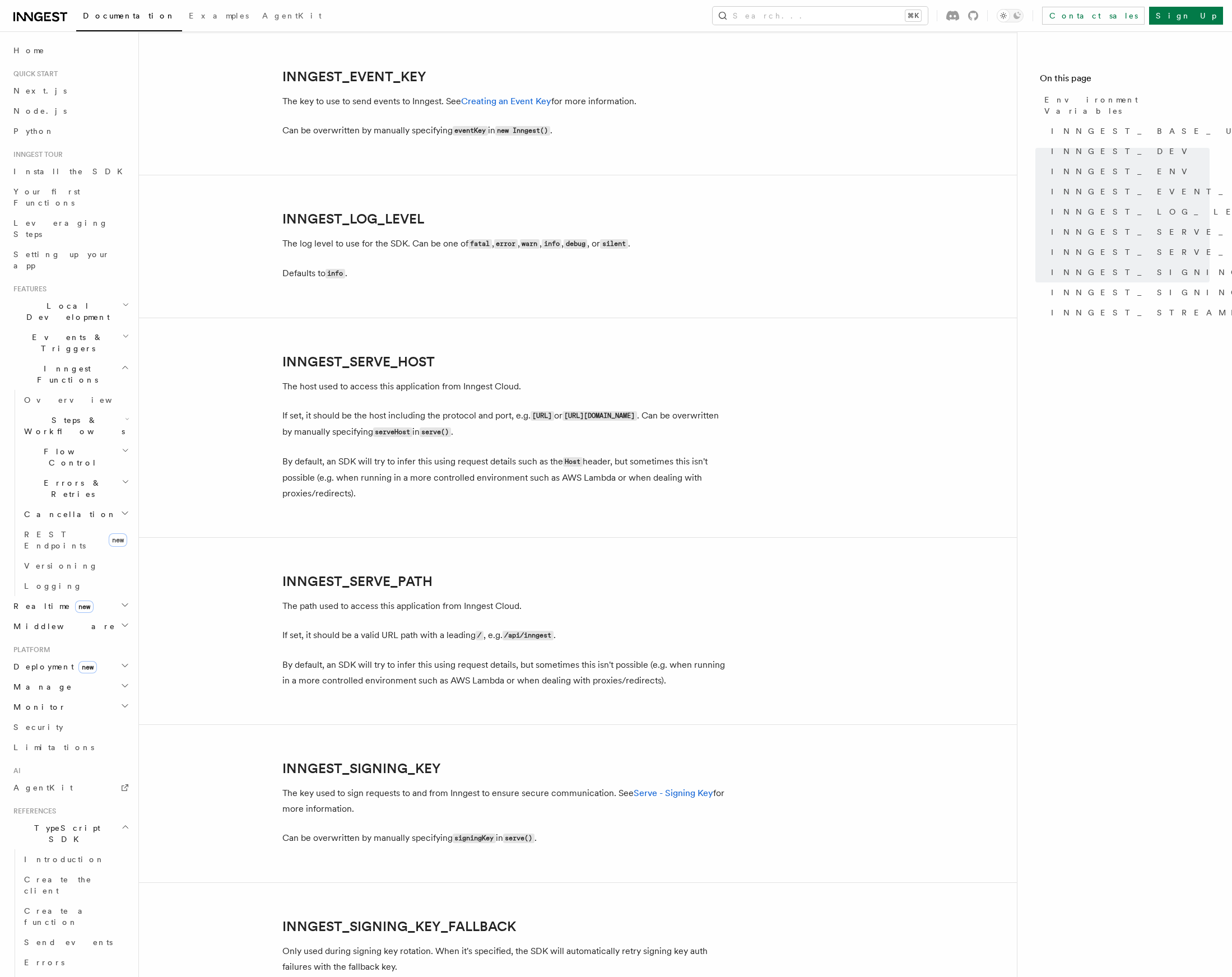
scroll to position [1278, 0]
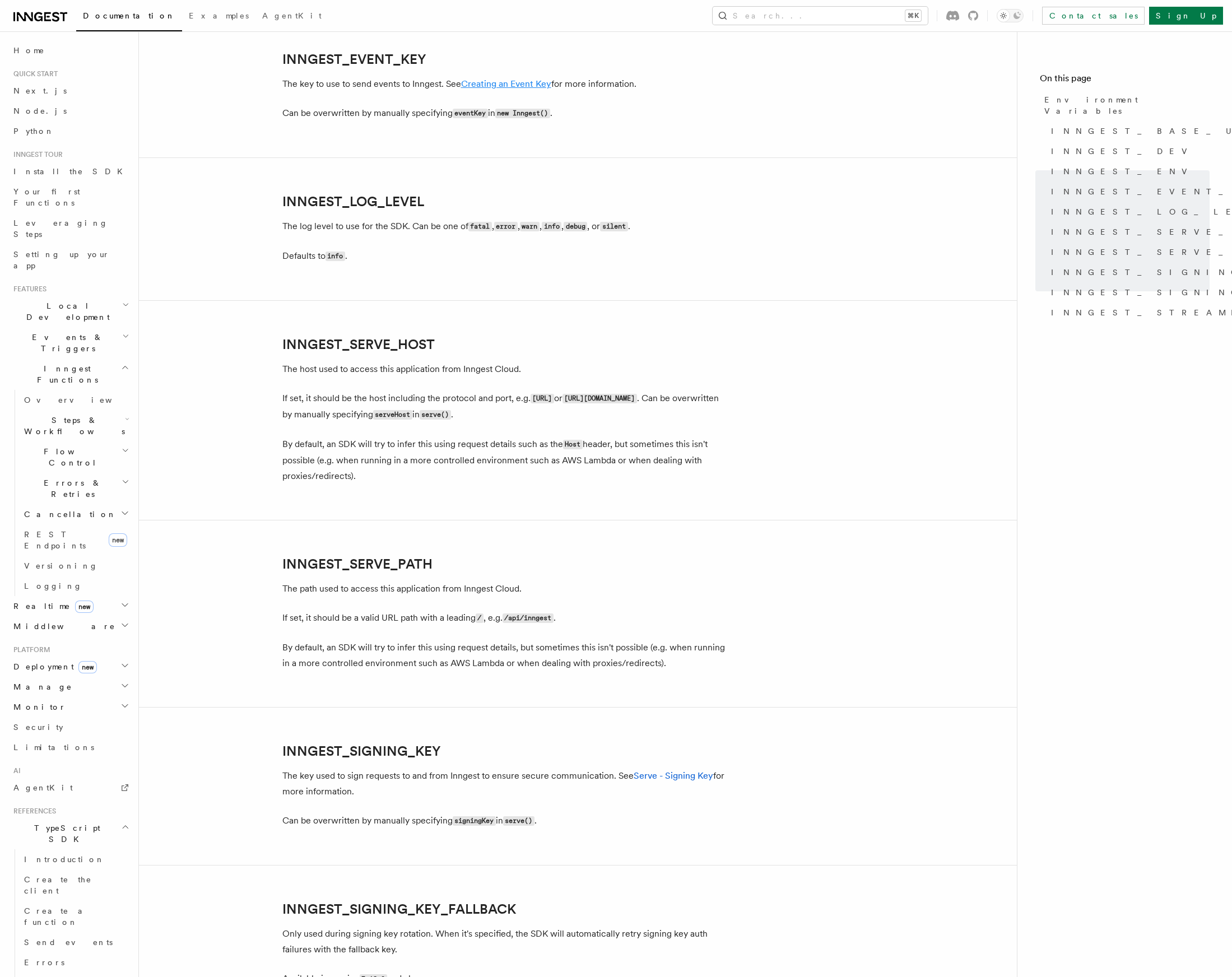
click at [537, 87] on link "Creating an Event Key" at bounding box center [506, 83] width 90 height 10
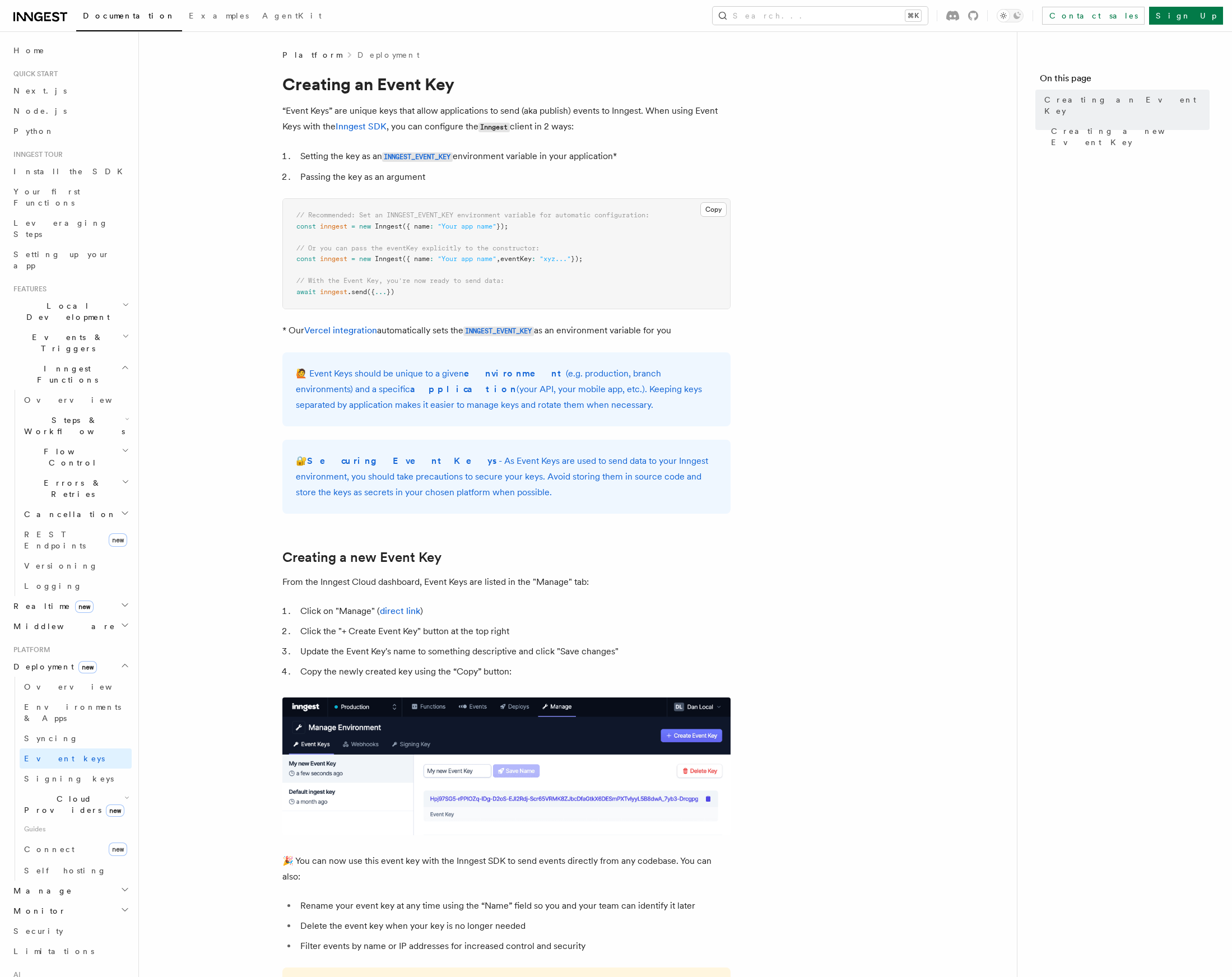
click at [678, 481] on p "🔐 Securing Event Keys - As Event Keys are used to send data to your Inngest env…" at bounding box center [506, 477] width 422 height 47
click at [660, 465] on p "🔐 Securing Event Keys - As Event Keys are used to send data to your Inngest env…" at bounding box center [506, 477] width 422 height 47
click at [647, 478] on p "🔐 Securing Event Keys - As Event Keys are used to send data to your Inngest env…" at bounding box center [506, 477] width 422 height 47
drag, startPoint x: 647, startPoint y: 478, endPoint x: 656, endPoint y: 488, distance: 13.5
click at [656, 488] on p "🔐 Securing Event Keys - As Event Keys are used to send data to your Inngest env…" at bounding box center [506, 477] width 422 height 47
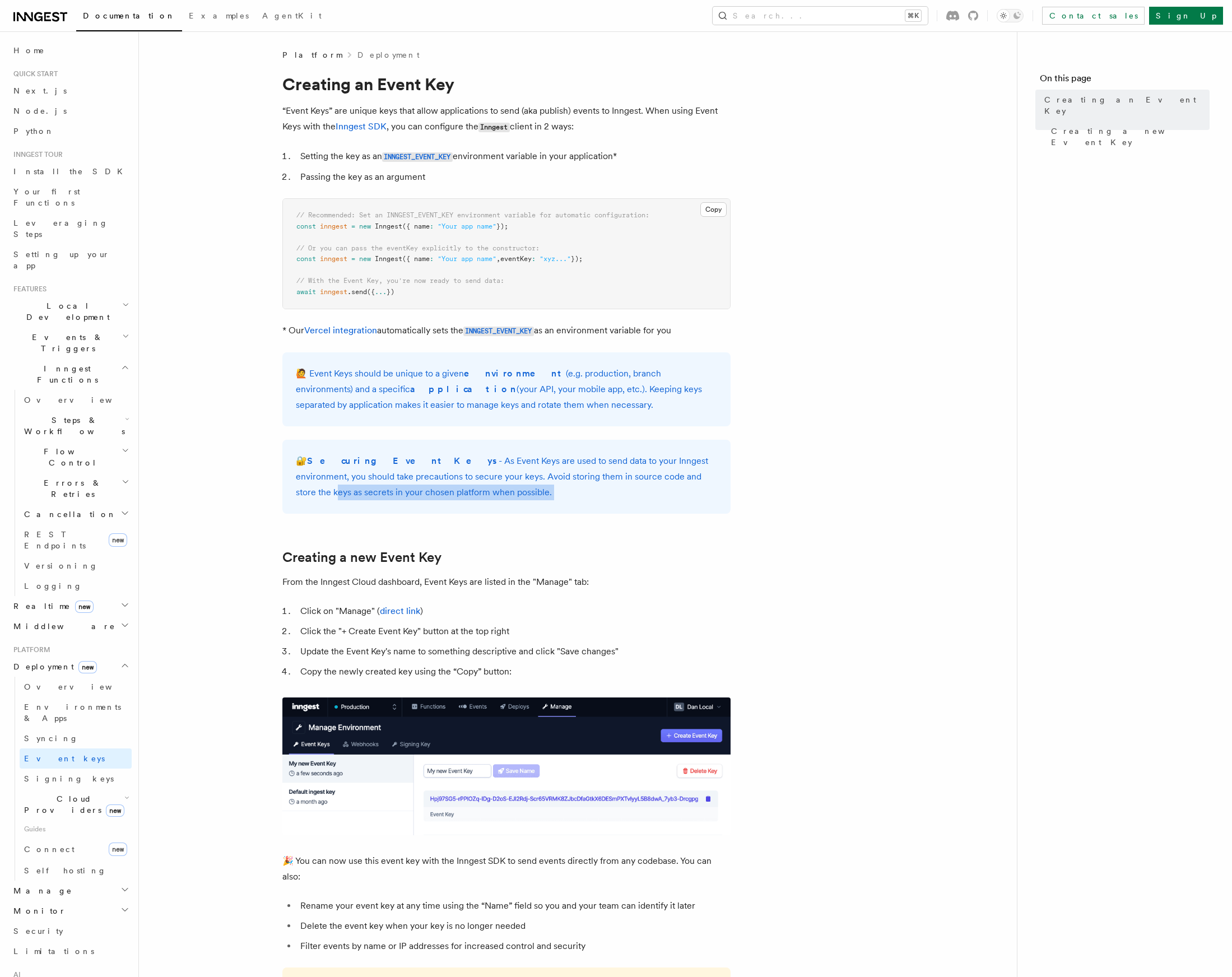
click at [659, 485] on p "🔐 Securing Event Keys - As Event Keys are used to send data to your Inngest env…" at bounding box center [506, 477] width 422 height 47
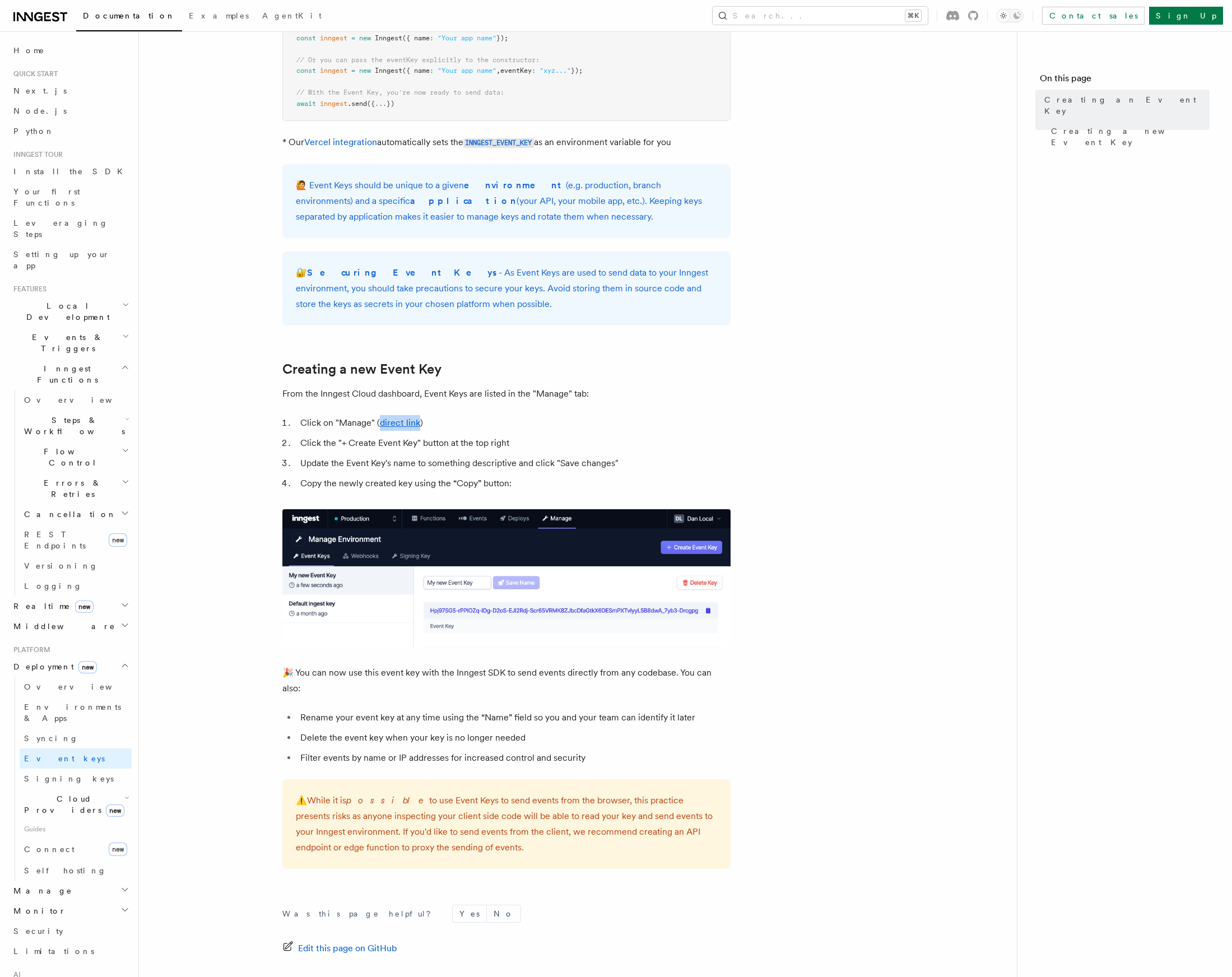
scroll to position [191, 0]
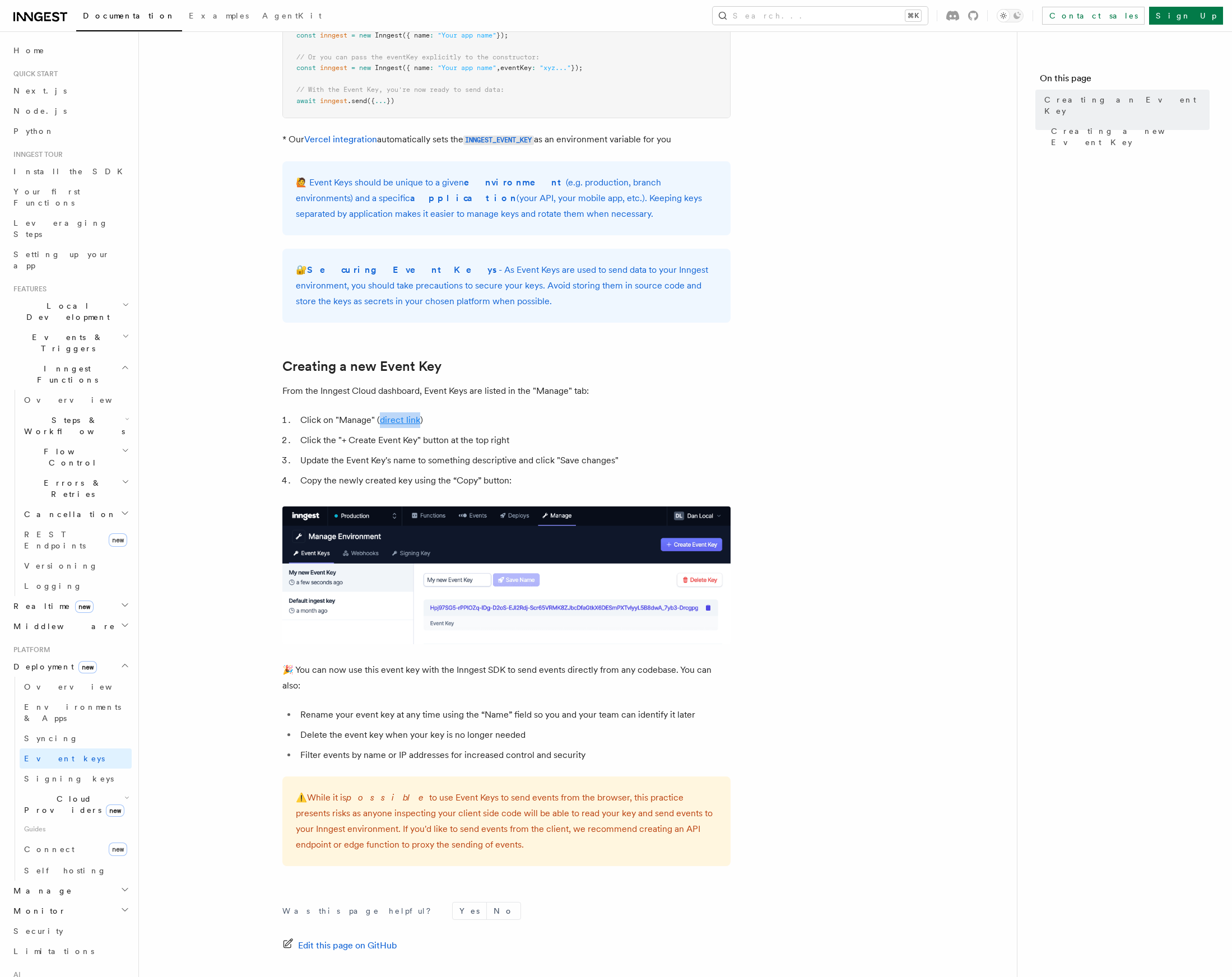
click at [399, 417] on link "direct link" at bounding box center [400, 419] width 40 height 10
